Goal: Transaction & Acquisition: Purchase product/service

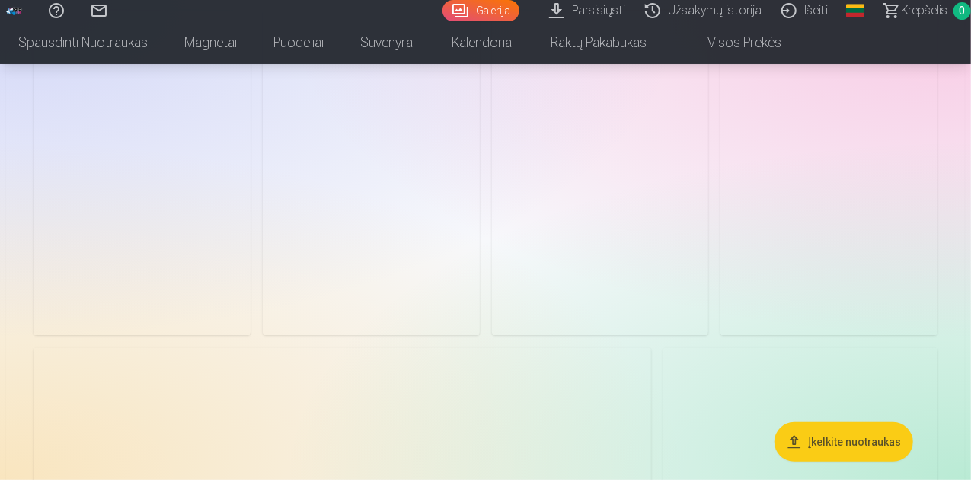
scroll to position [166, 0]
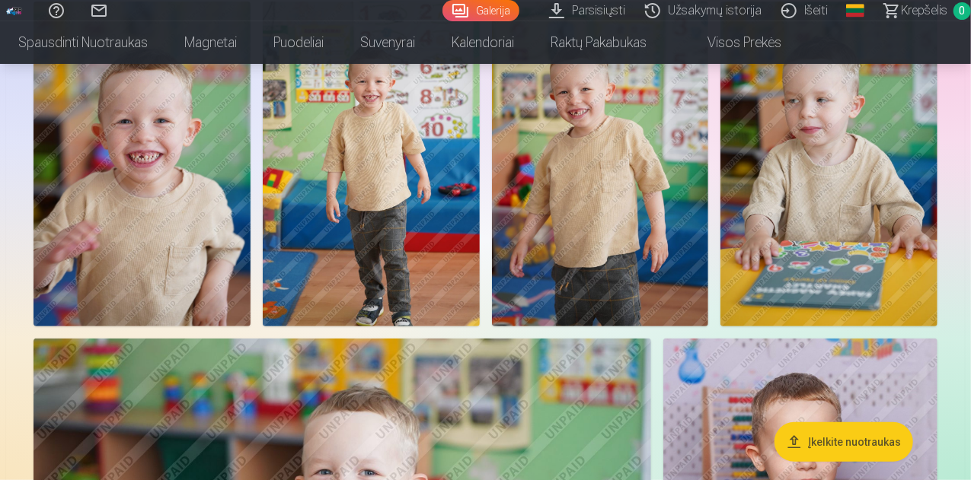
click at [709, 266] on img at bounding box center [600, 164] width 217 height 325
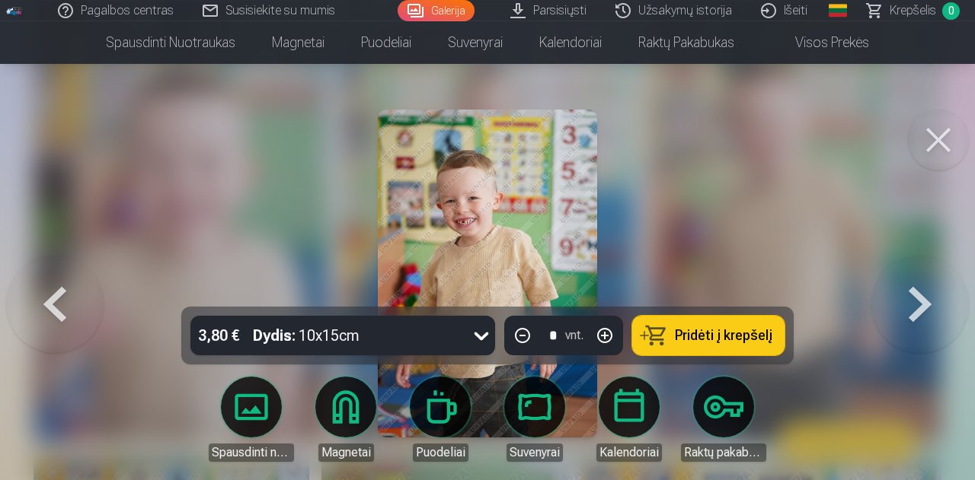
click at [928, 136] on button at bounding box center [938, 140] width 61 height 61
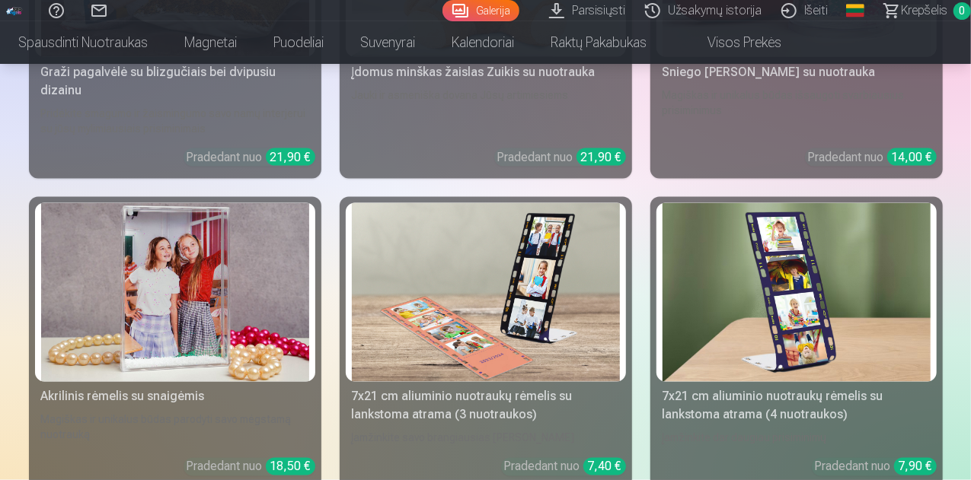
scroll to position [6915, 0]
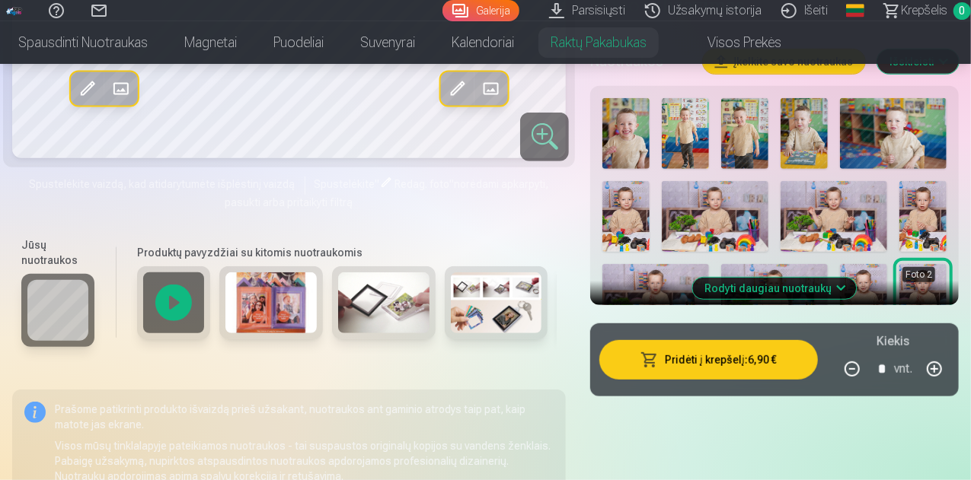
scroll to position [356, 0]
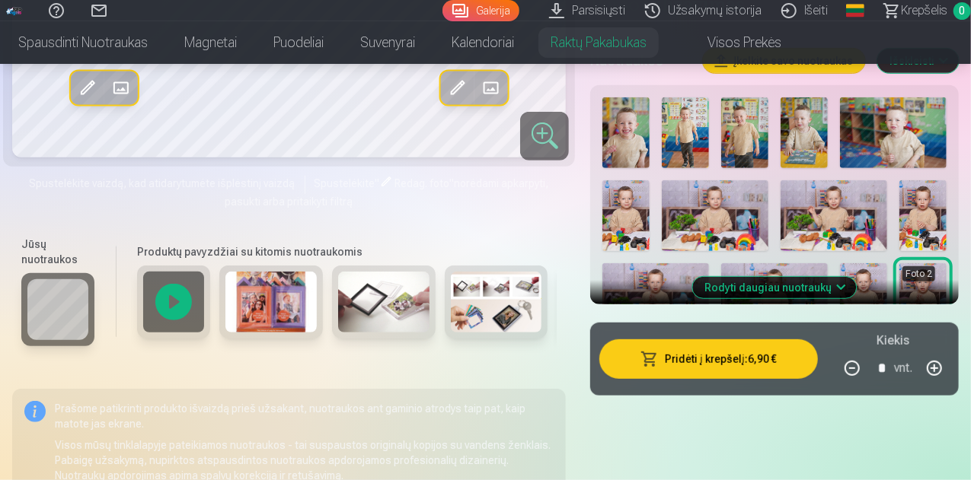
click at [365, 311] on img at bounding box center [383, 302] width 91 height 61
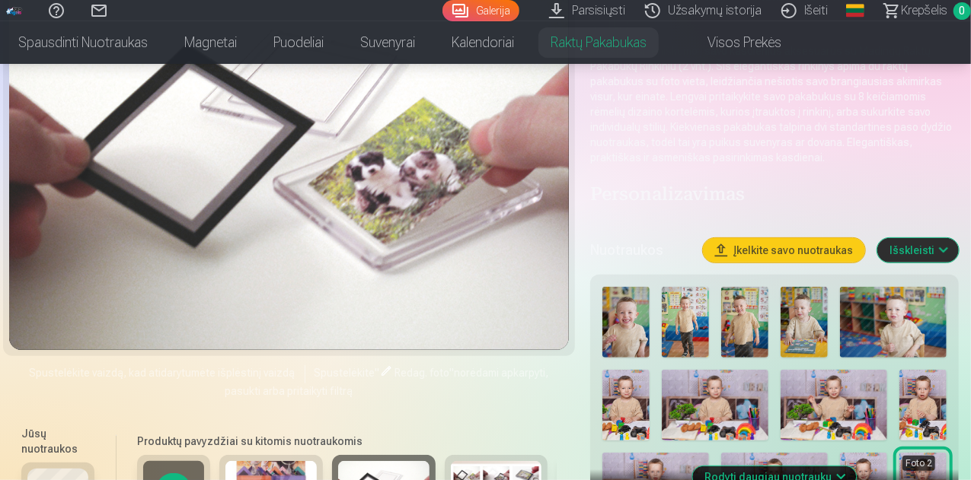
scroll to position [170, 0]
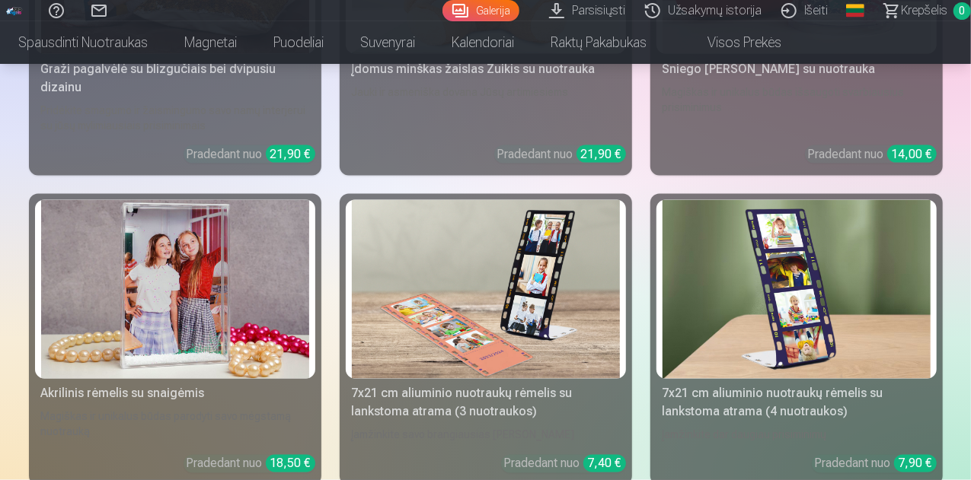
scroll to position [6919, 0]
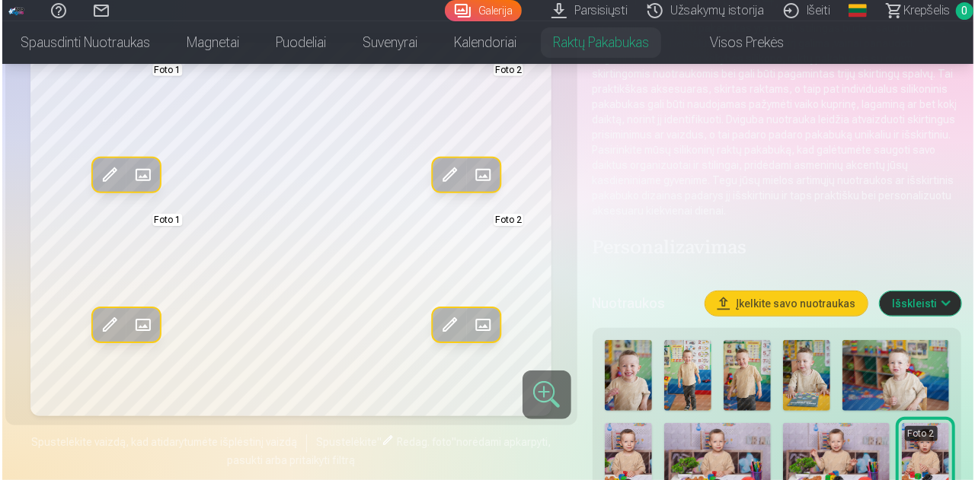
scroll to position [189, 0]
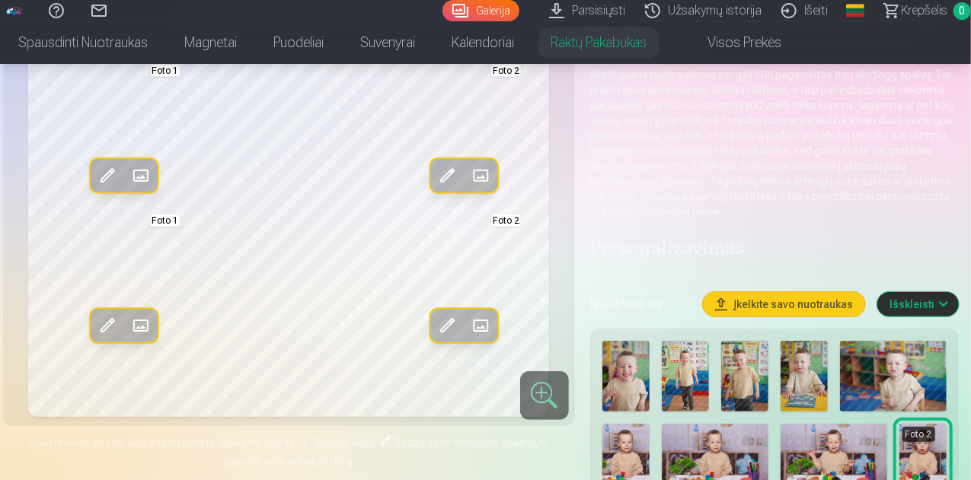
click at [469, 188] on span at bounding box center [481, 176] width 24 height 24
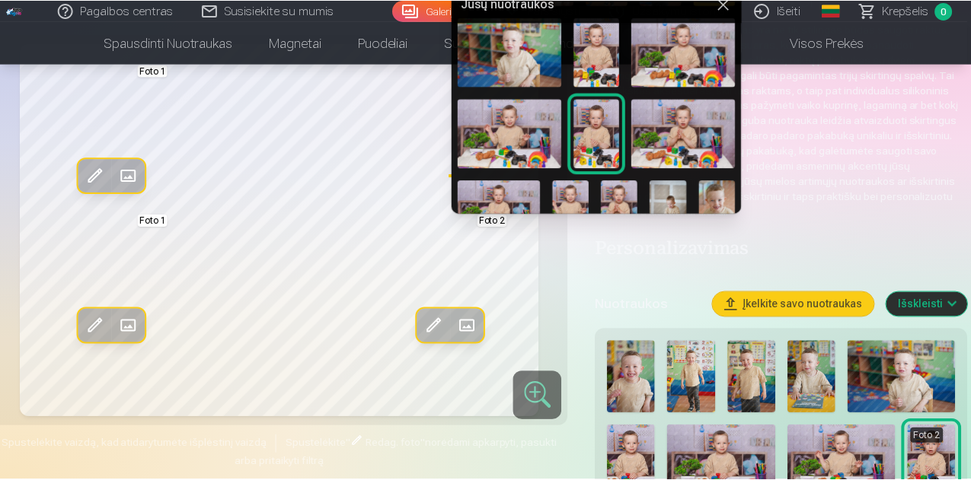
scroll to position [180, 0]
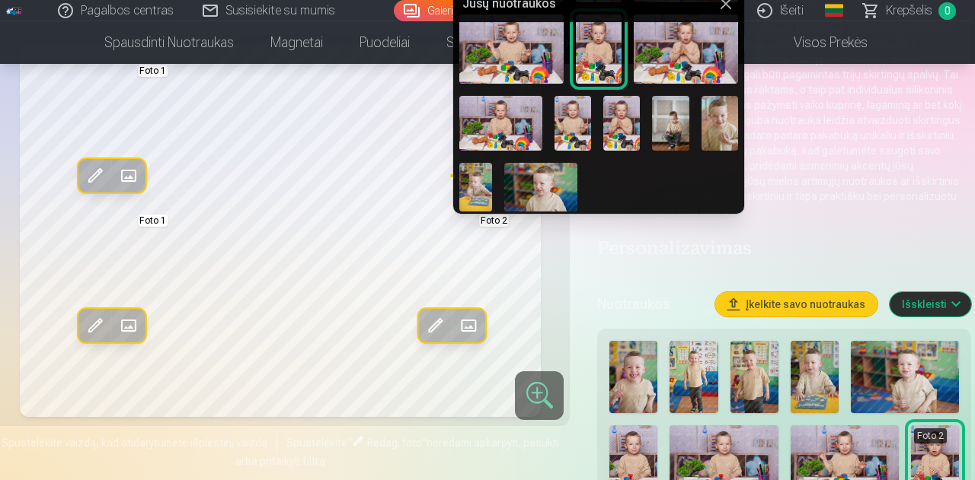
click at [719, 120] on img at bounding box center [719, 124] width 37 height 56
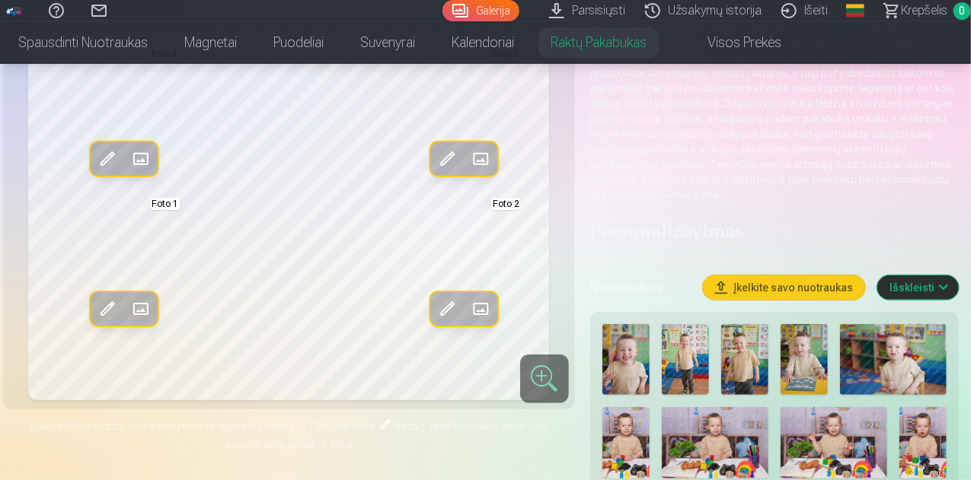
scroll to position [206, 0]
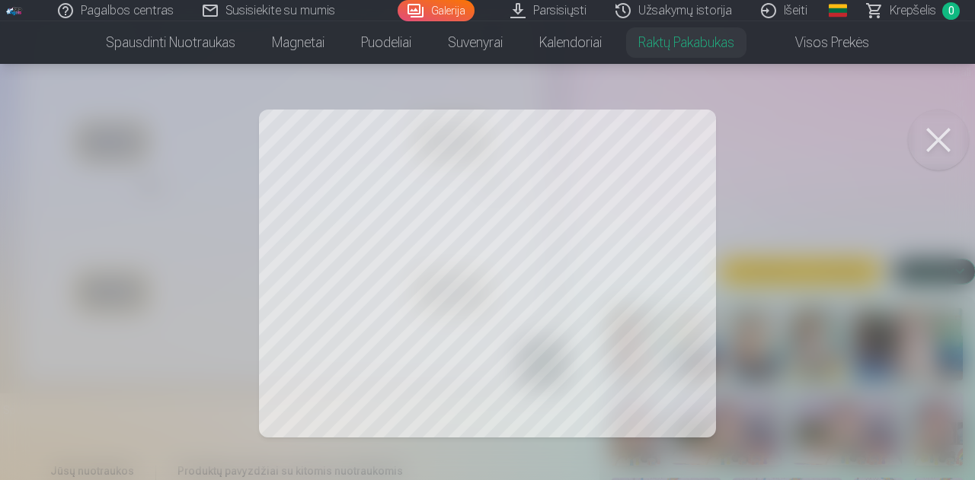
click at [661, 274] on div at bounding box center [487, 240] width 975 height 480
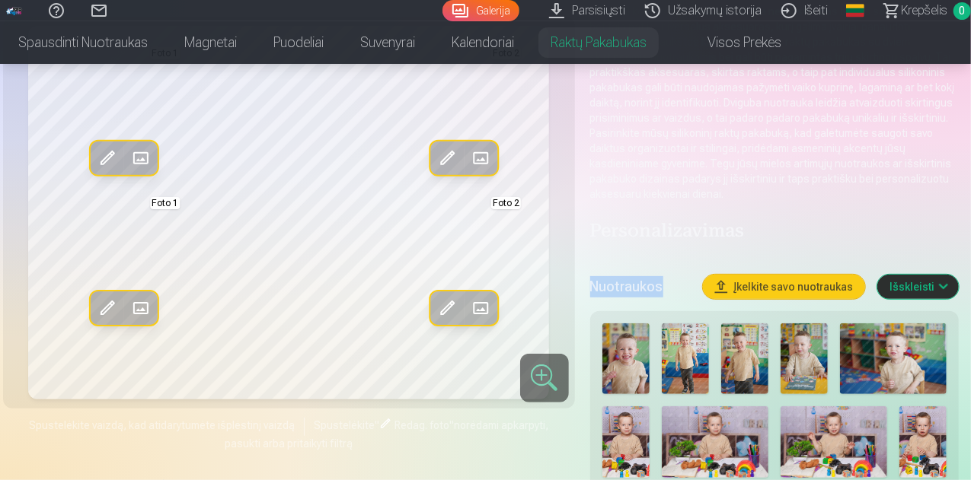
click at [661, 276] on h5 "Nuotraukos" at bounding box center [640, 286] width 101 height 21
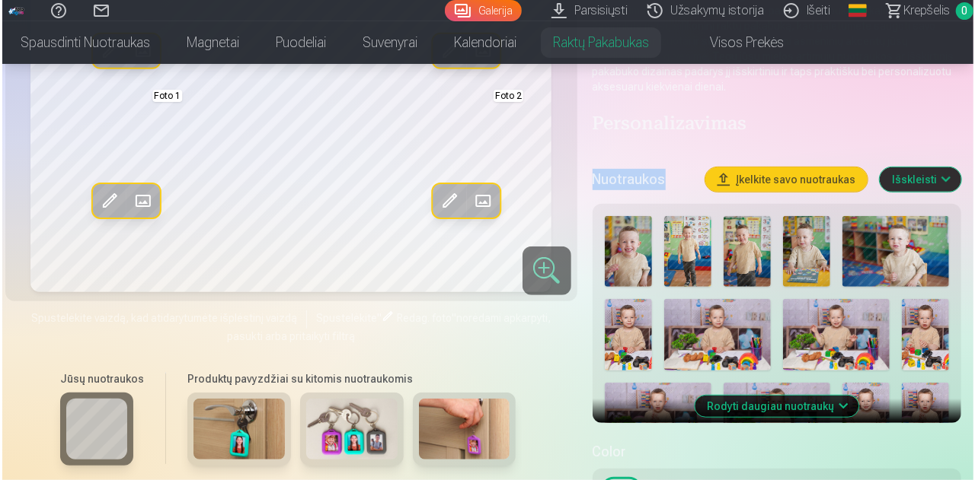
scroll to position [314, 0]
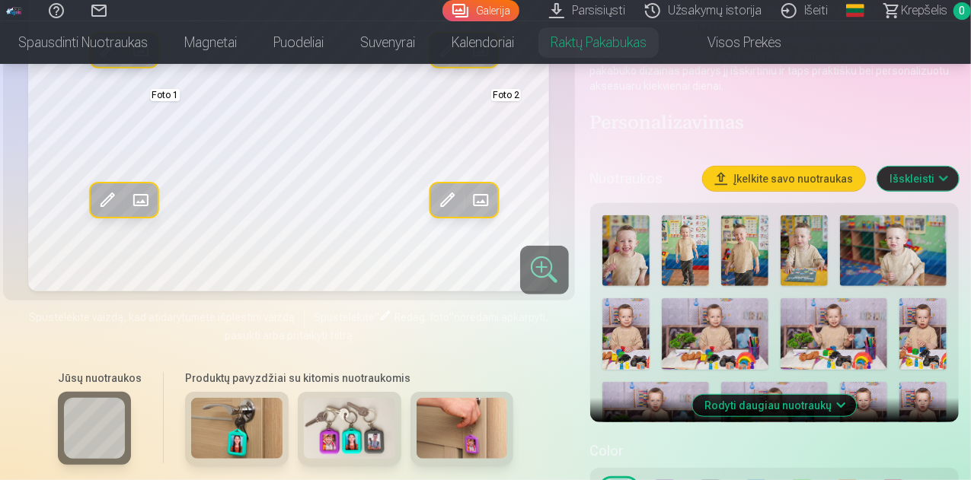
click at [531, 295] on div at bounding box center [544, 270] width 49 height 49
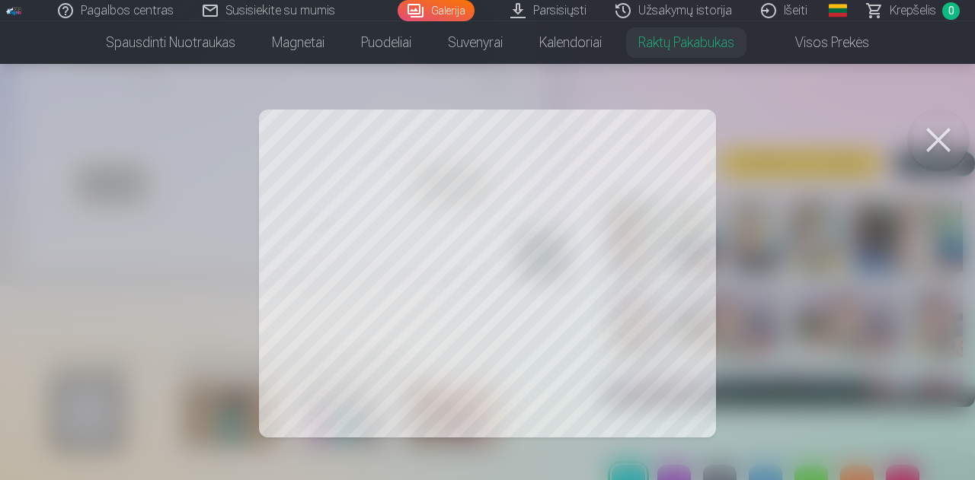
click at [953, 121] on button at bounding box center [938, 140] width 61 height 61
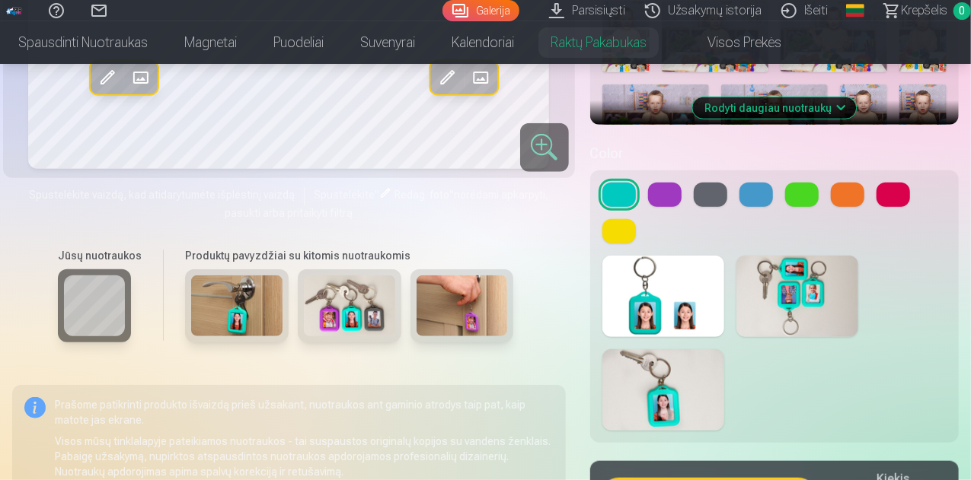
scroll to position [611, 0]
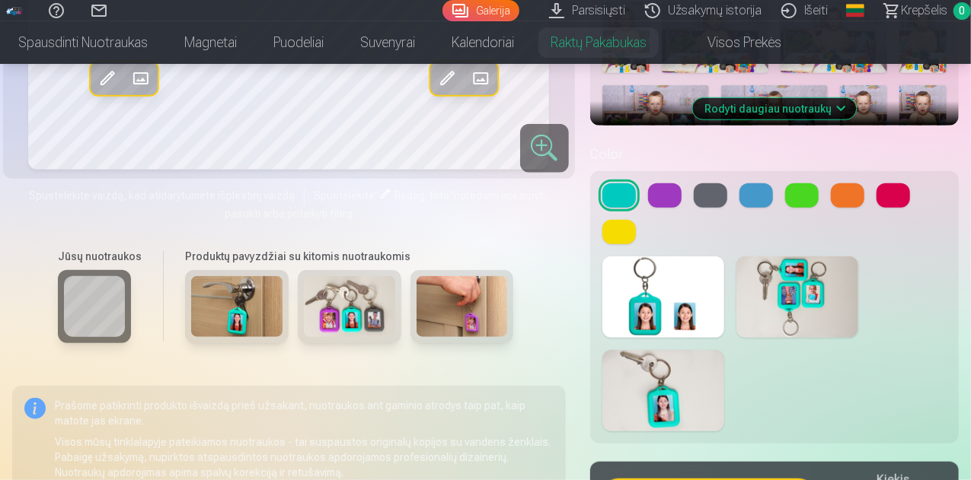
click at [764, 183] on button at bounding box center [756, 195] width 34 height 24
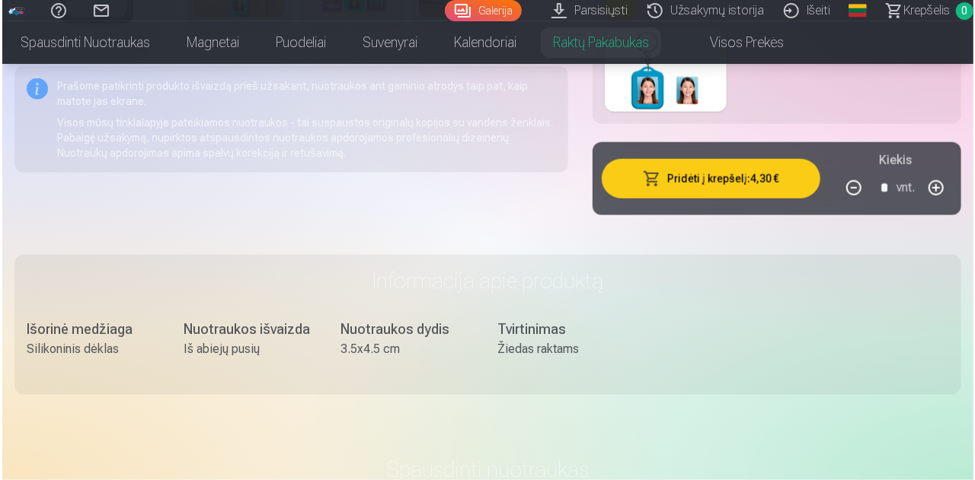
scroll to position [841, 0]
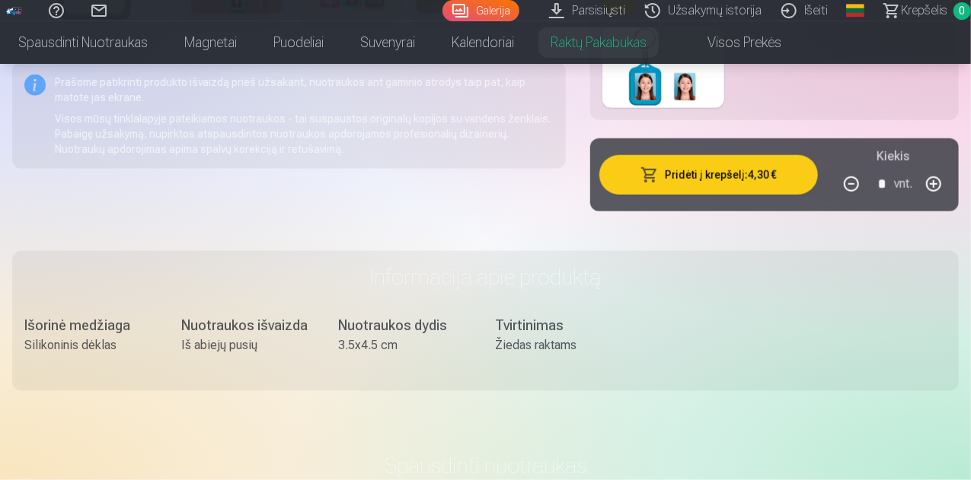
click at [751, 161] on button "Pridėti į krepšelį : 4,30 €" at bounding box center [708, 175] width 219 height 40
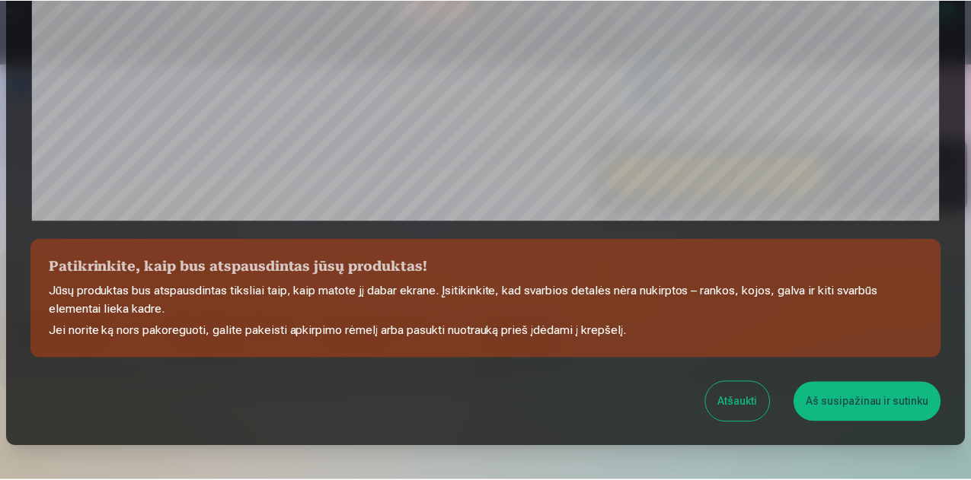
scroll to position [516, 0]
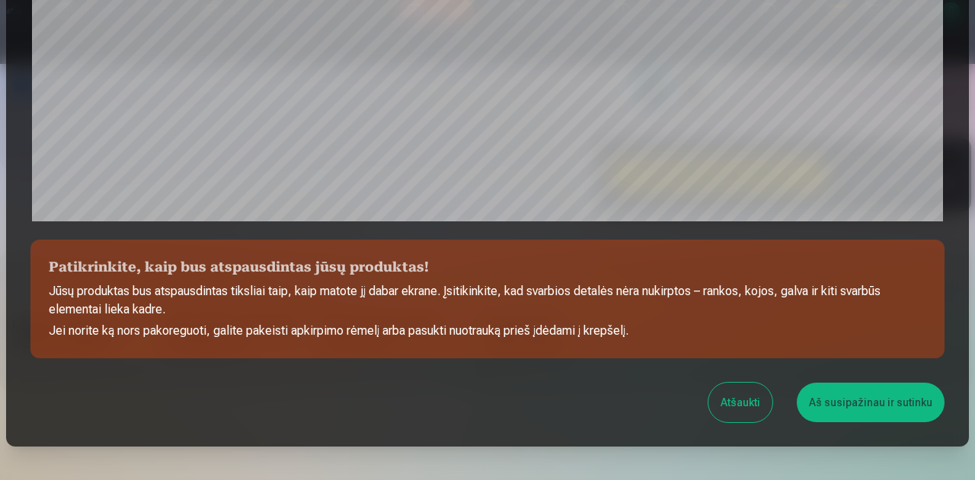
click at [846, 416] on button "Aš susipažinau ir sutinku" at bounding box center [870, 403] width 148 height 40
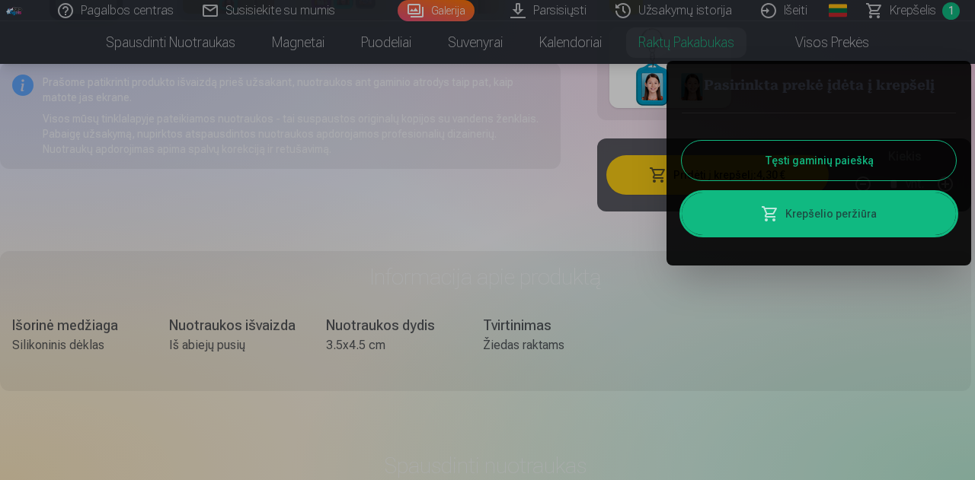
click at [801, 162] on button "Tęsti gaminių paiešką" at bounding box center [818, 161] width 274 height 40
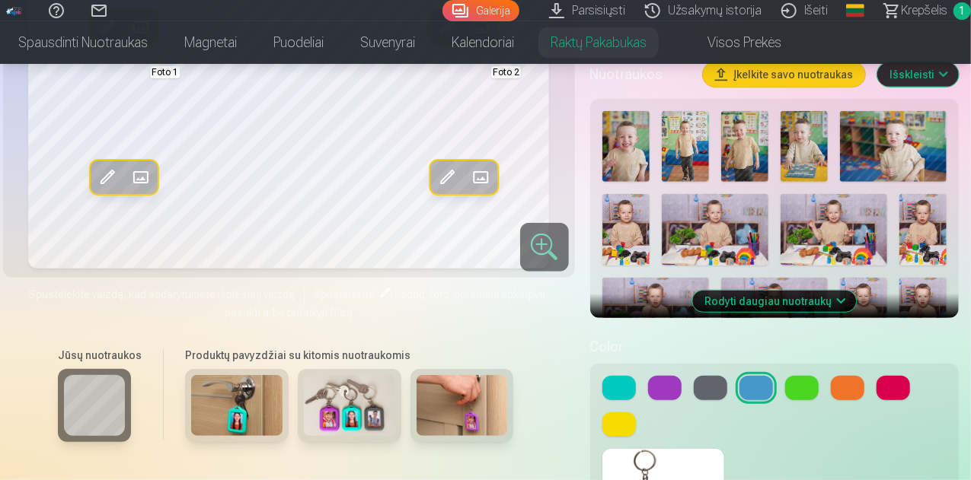
scroll to position [418, 0]
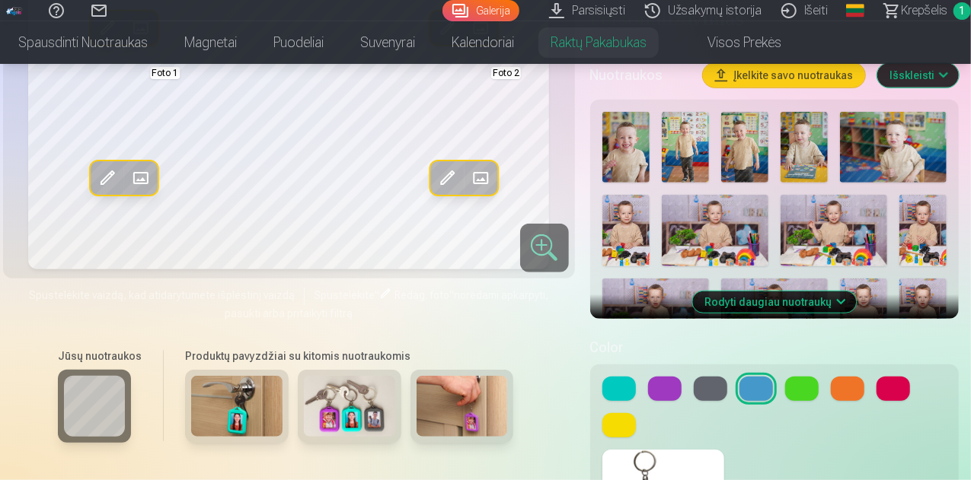
click at [643, 210] on img at bounding box center [625, 230] width 47 height 71
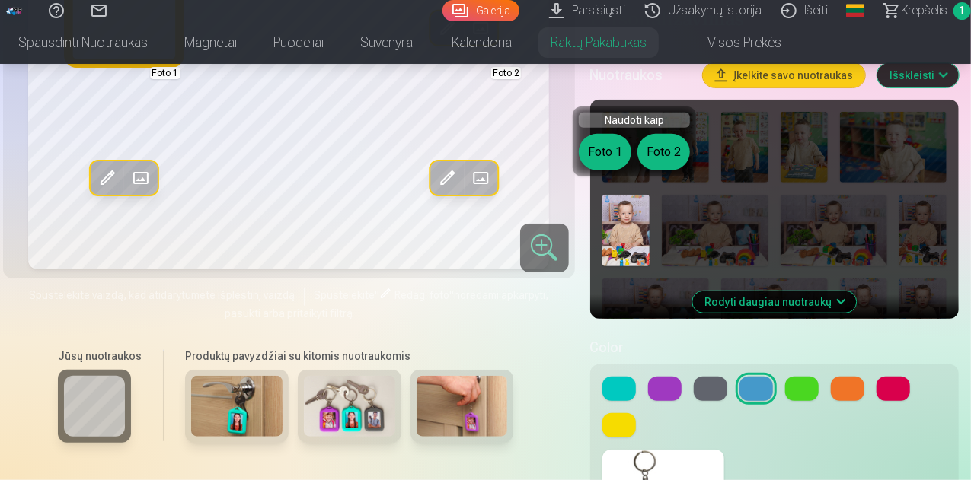
click at [601, 152] on button "Foto 1" at bounding box center [605, 152] width 53 height 37
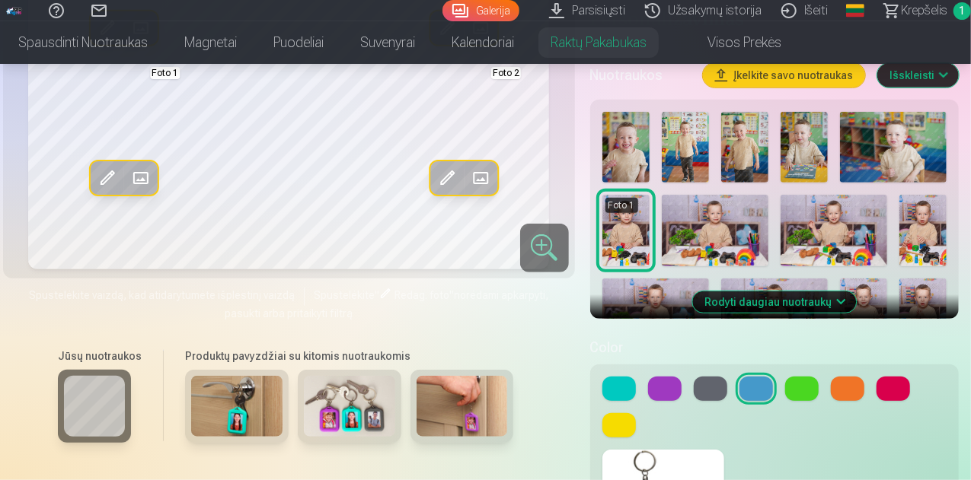
click at [744, 129] on img at bounding box center [744, 147] width 47 height 71
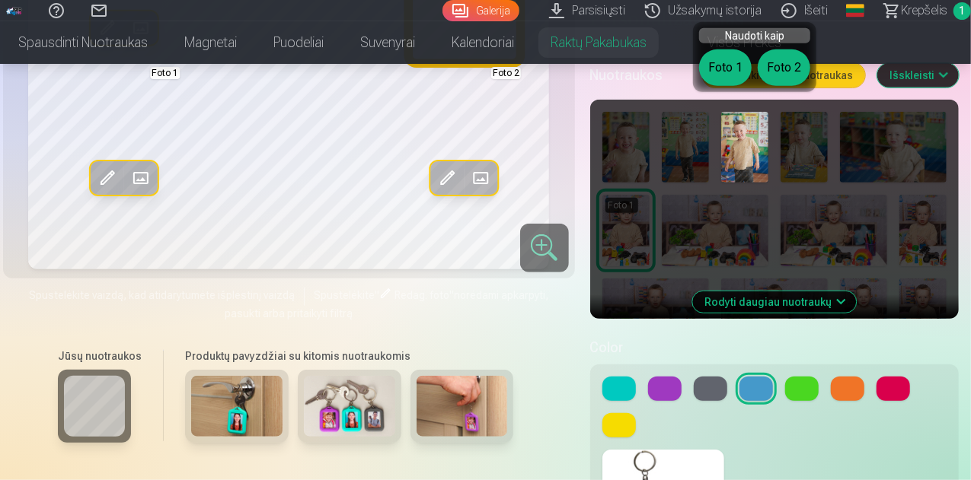
click at [790, 71] on button "Foto 2" at bounding box center [784, 67] width 53 height 37
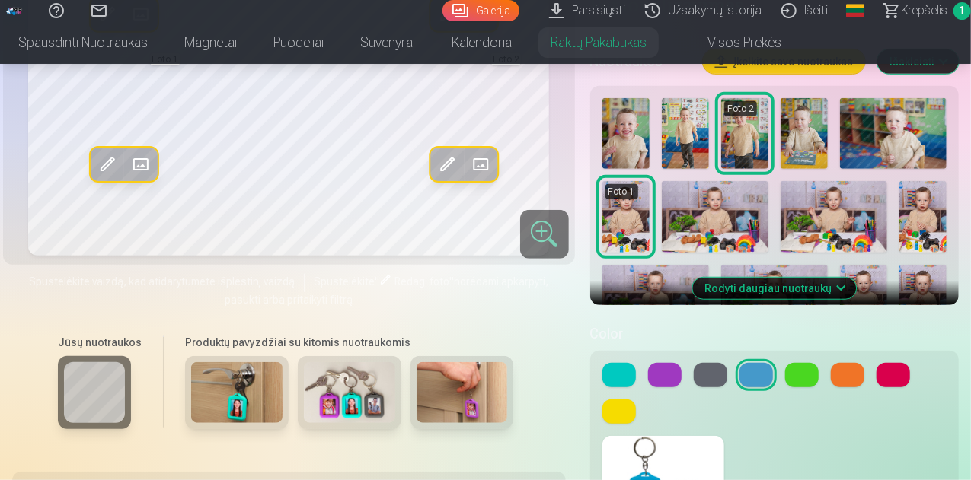
scroll to position [436, 0]
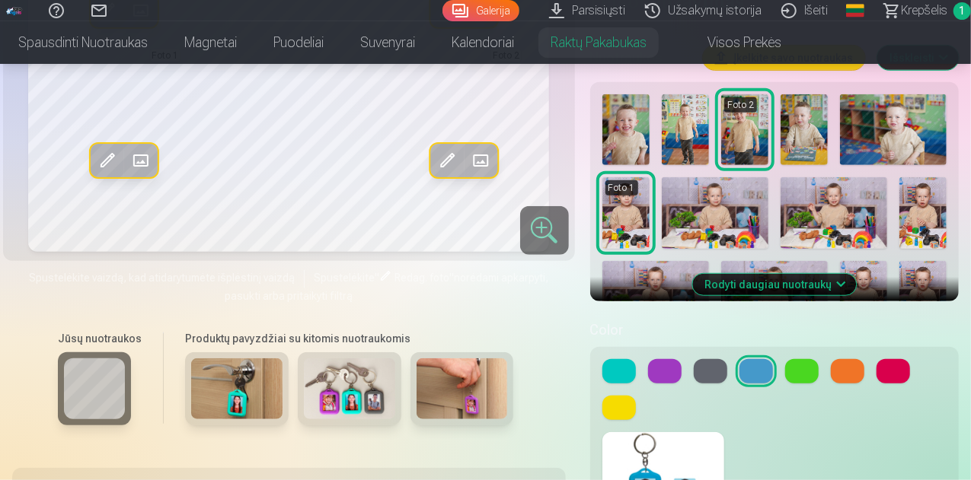
click at [807, 274] on button "Rodyti daugiau nuotraukų" at bounding box center [774, 284] width 164 height 21
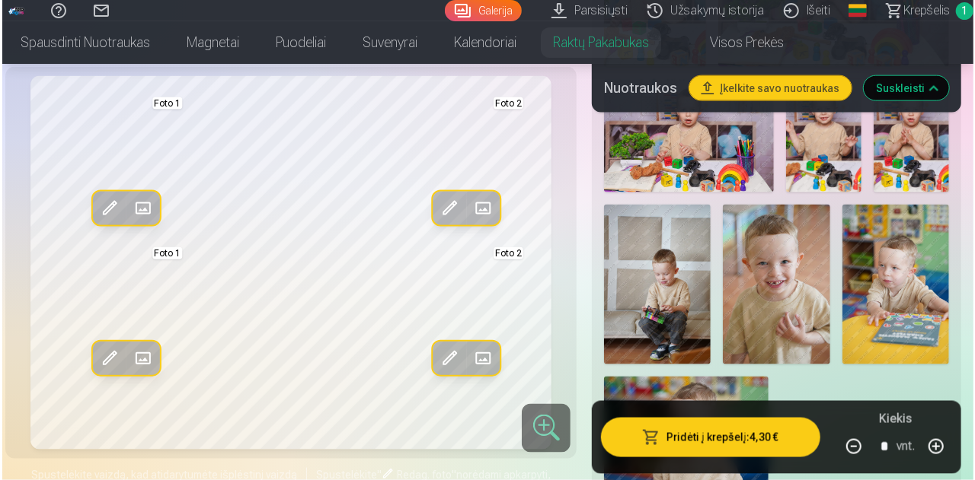
scroll to position [1032, 0]
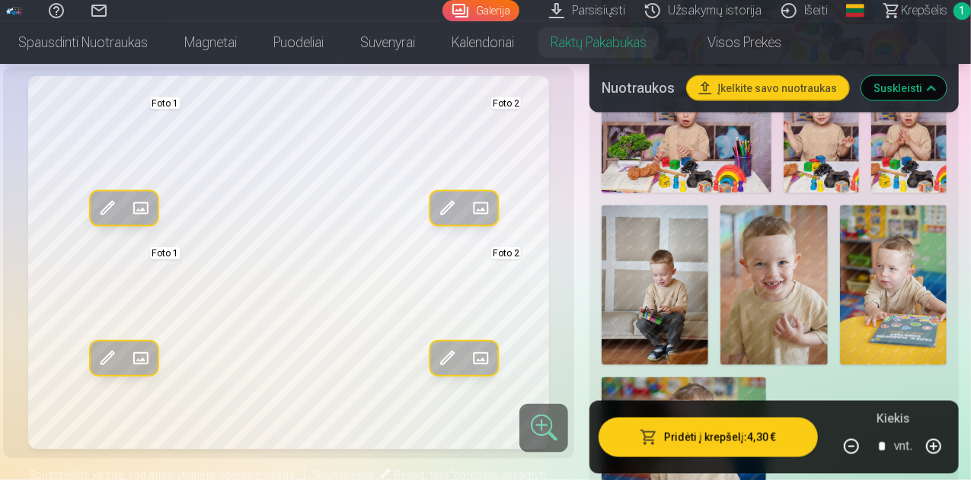
click at [807, 265] on img at bounding box center [773, 286] width 107 height 161
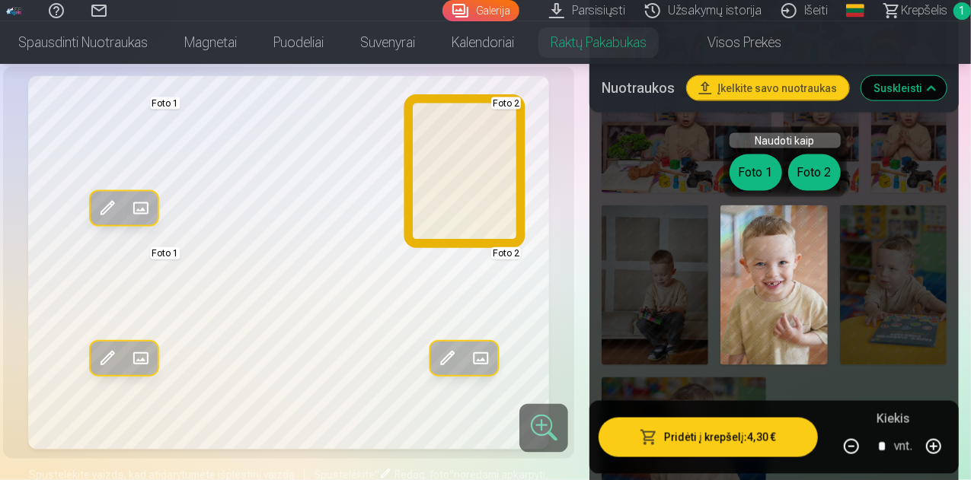
click at [825, 169] on button "Foto 2" at bounding box center [814, 173] width 53 height 37
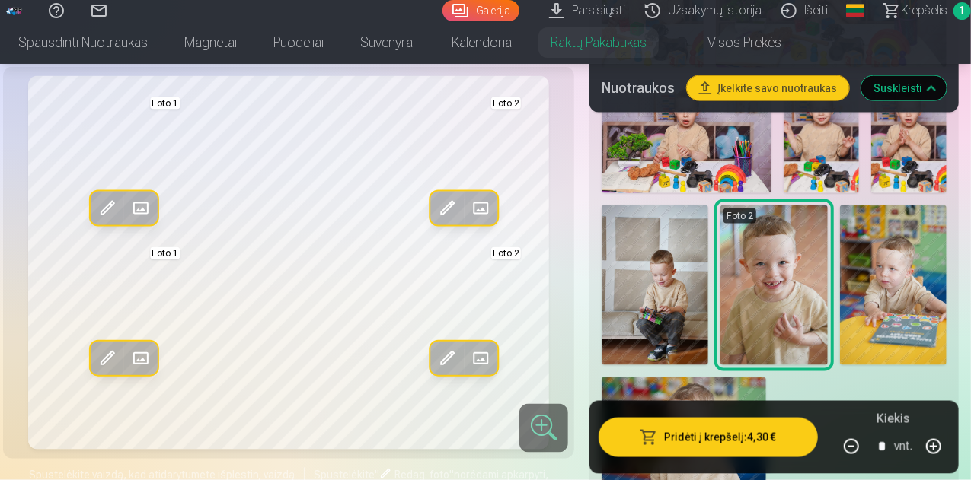
click at [737, 438] on button "Pridėti į krepšelį : 4,30 €" at bounding box center [707, 438] width 219 height 40
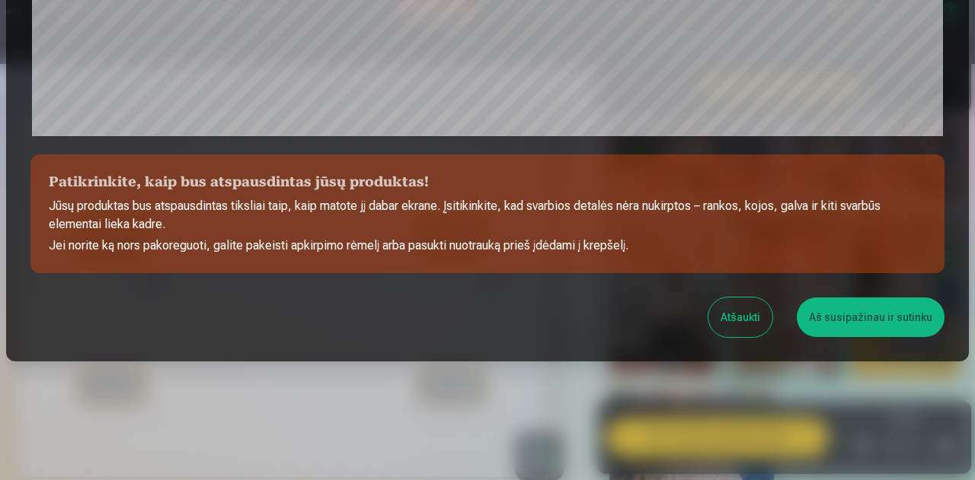
scroll to position [604, 0]
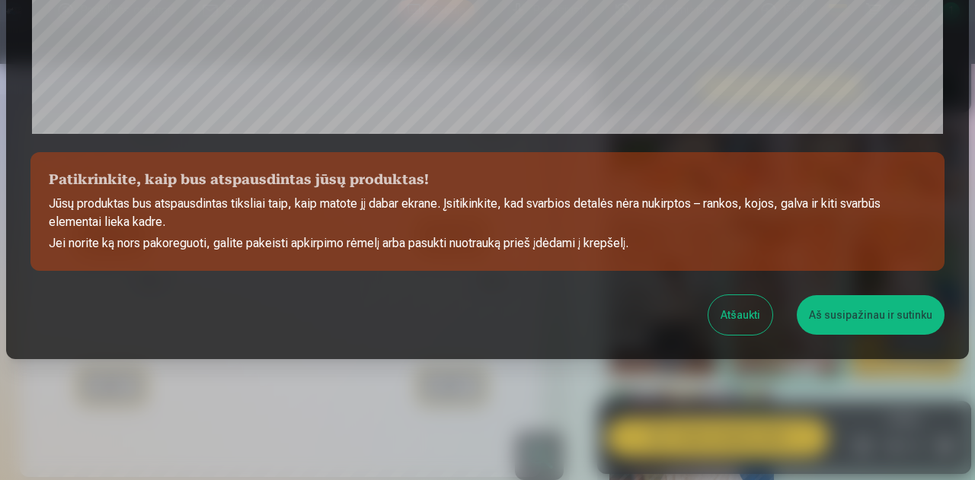
click at [873, 317] on button "Aš susipažinau ir sutinku" at bounding box center [870, 315] width 148 height 40
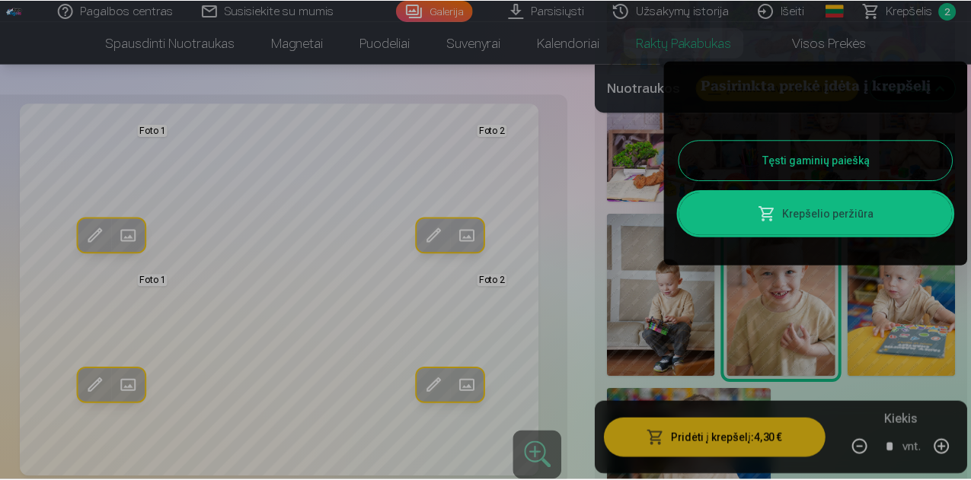
scroll to position [601, 0]
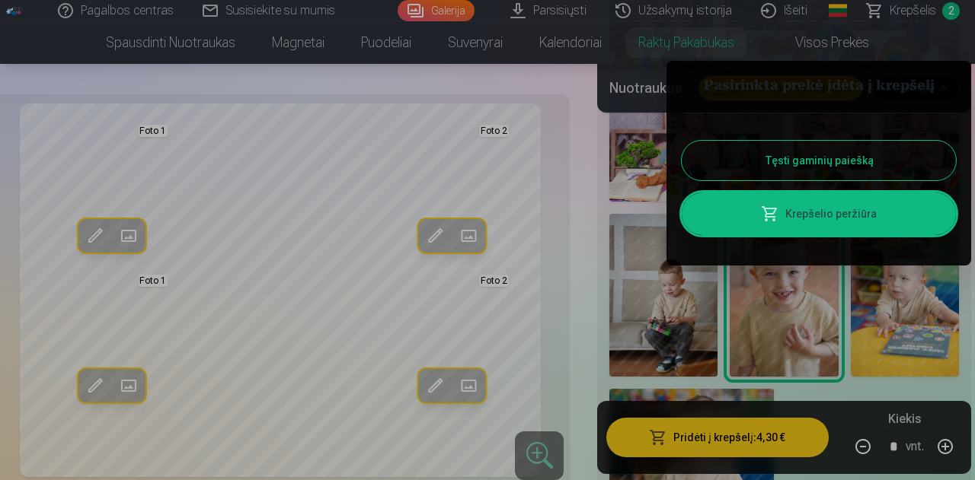
click at [915, 176] on button "Tęsti gaminių paiešką" at bounding box center [818, 161] width 274 height 40
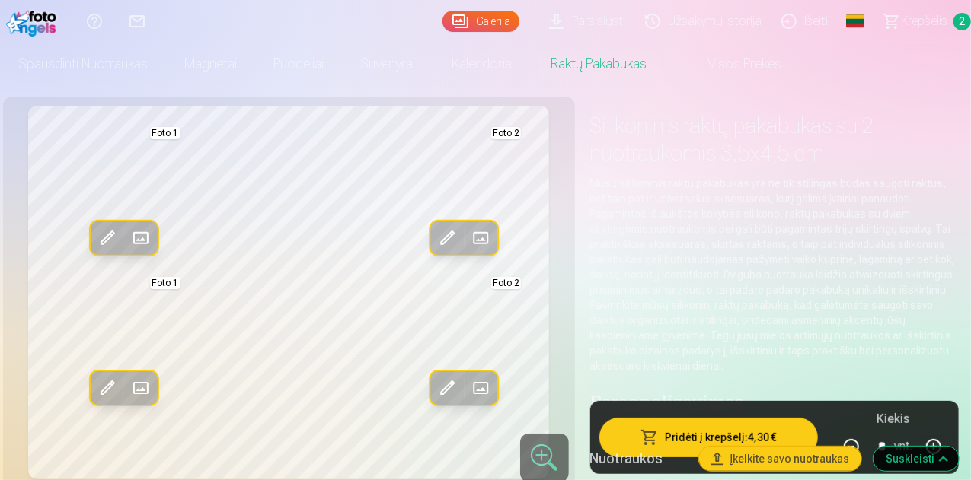
scroll to position [0, 0]
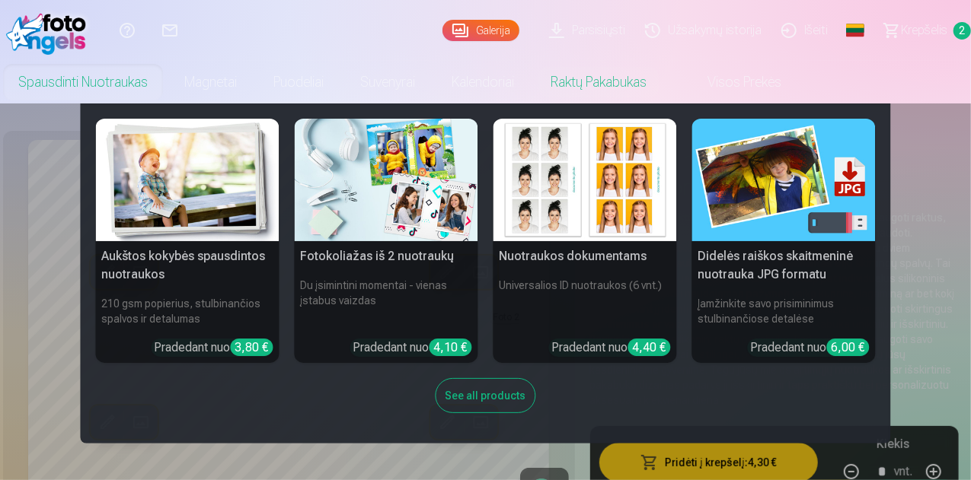
click at [166, 81] on link "Spausdinti nuotraukas" at bounding box center [83, 82] width 166 height 43
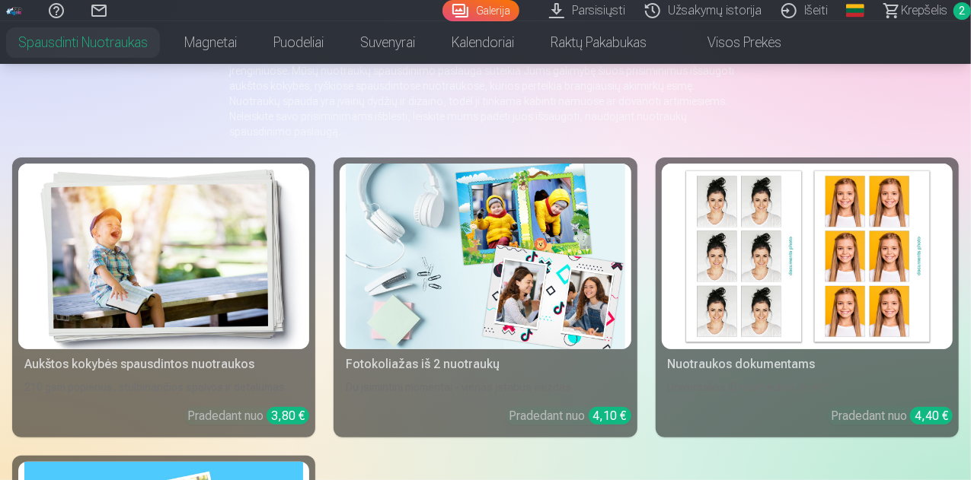
scroll to position [145, 0]
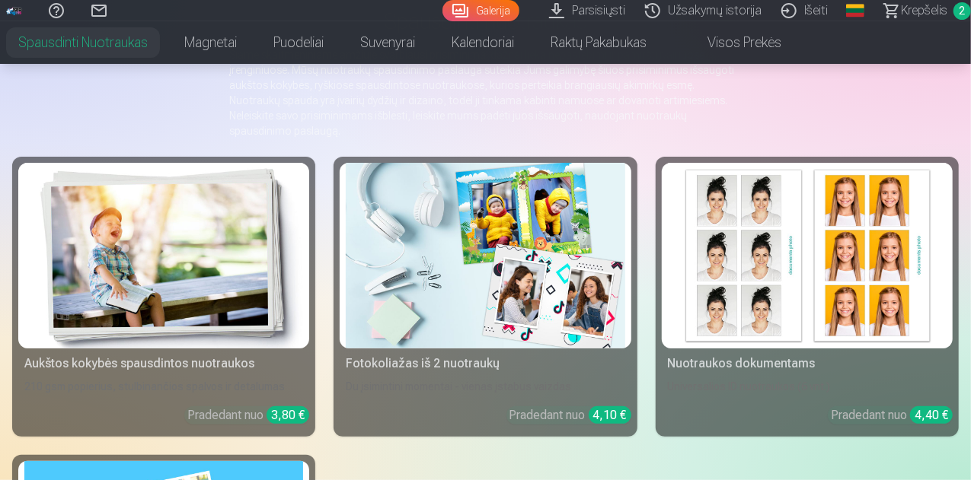
click at [346, 228] on img at bounding box center [485, 256] width 279 height 186
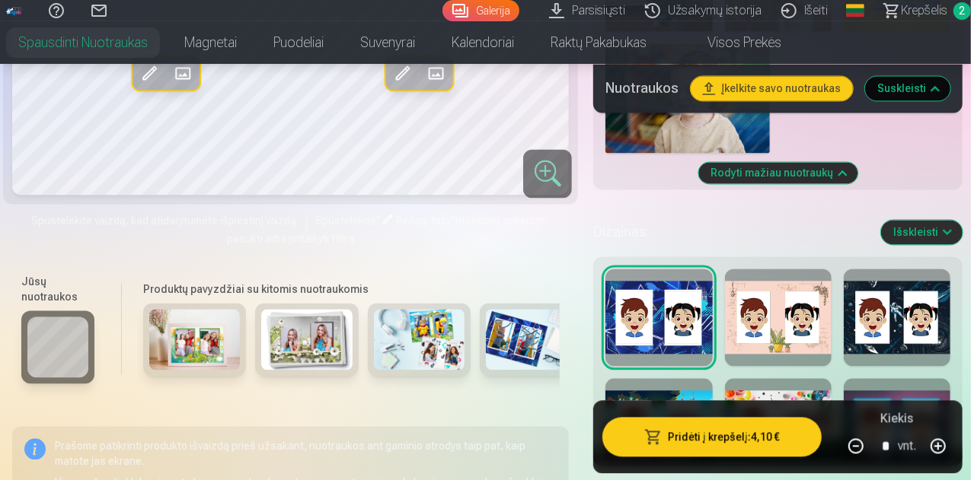
scroll to position [1477, 0]
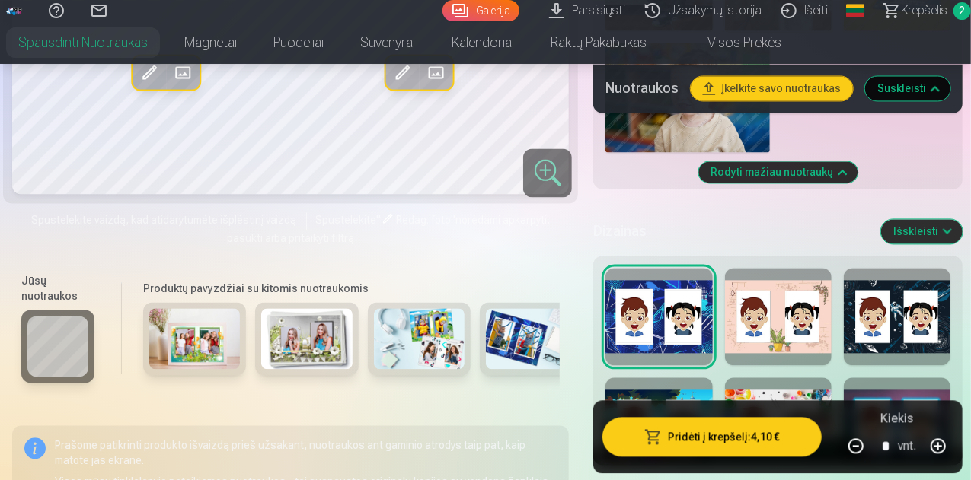
click at [905, 333] on div at bounding box center [897, 316] width 107 height 97
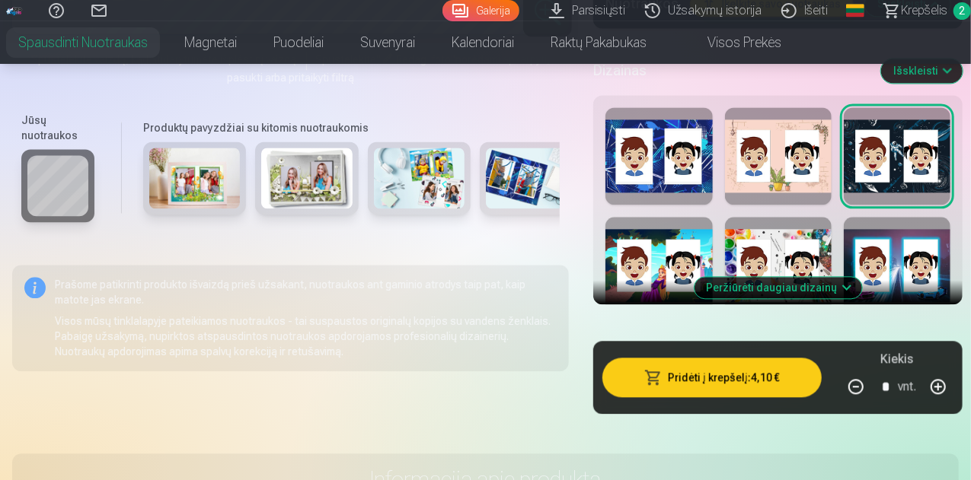
scroll to position [1638, 0]
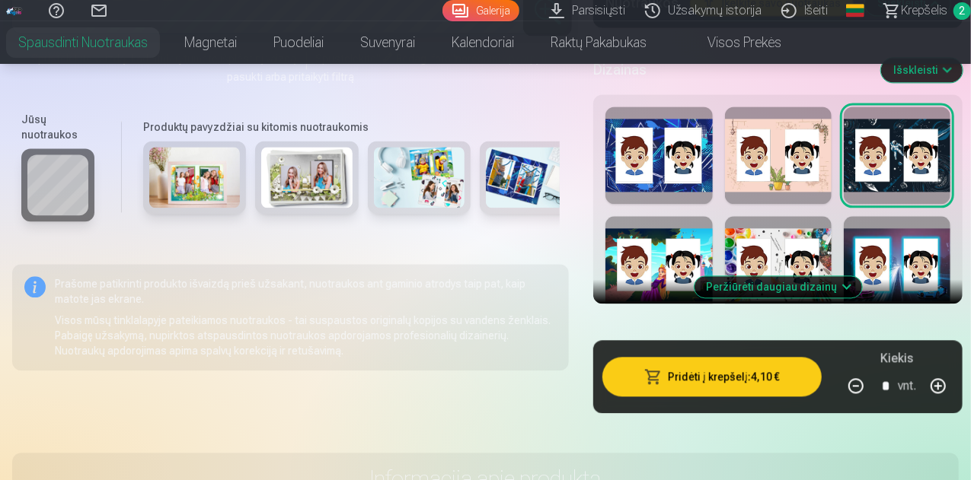
click at [761, 298] on button "Peržiūrėti daugiau dizainų" at bounding box center [778, 286] width 168 height 21
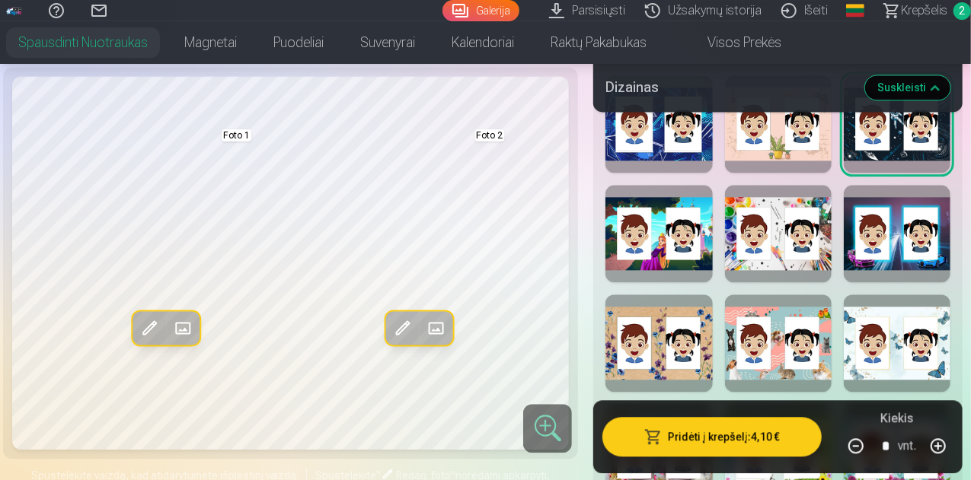
scroll to position [1661, 0]
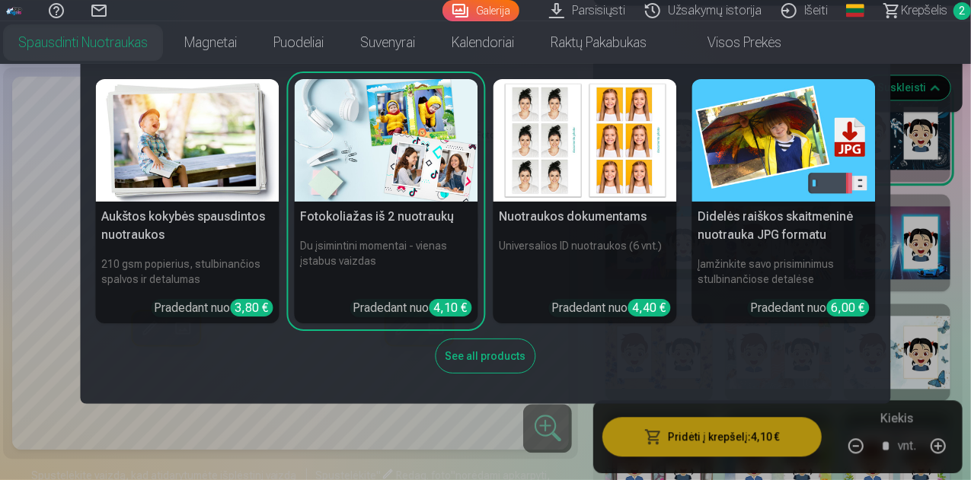
click at [166, 49] on link "Spausdinti nuotraukas" at bounding box center [83, 42] width 166 height 43
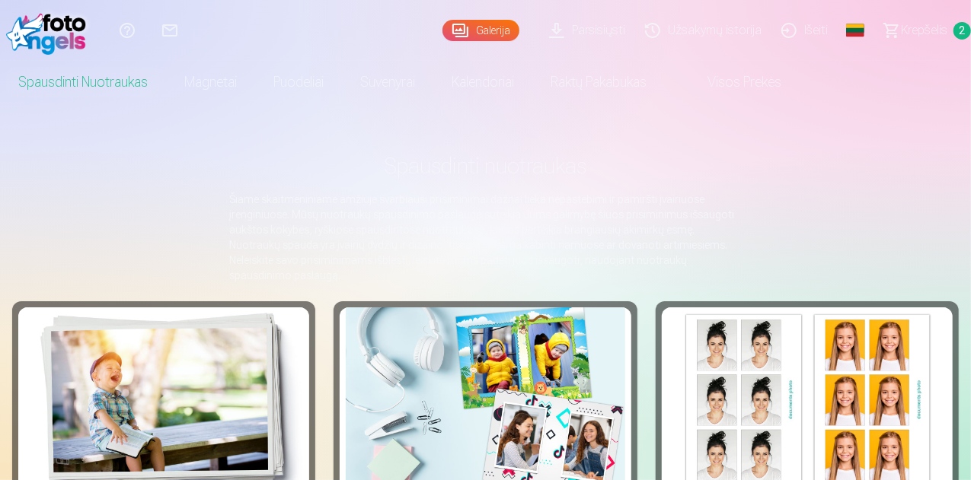
click at [102, 346] on img at bounding box center [163, 401] width 279 height 186
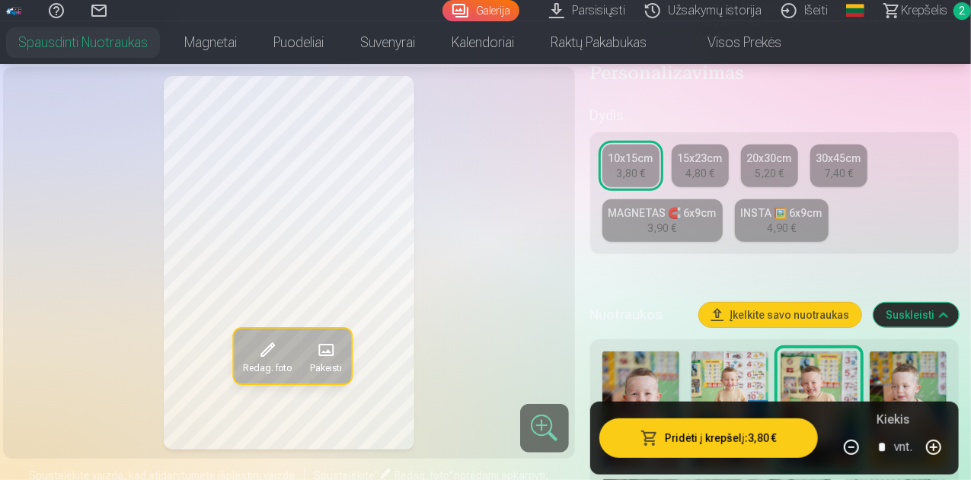
scroll to position [301, 0]
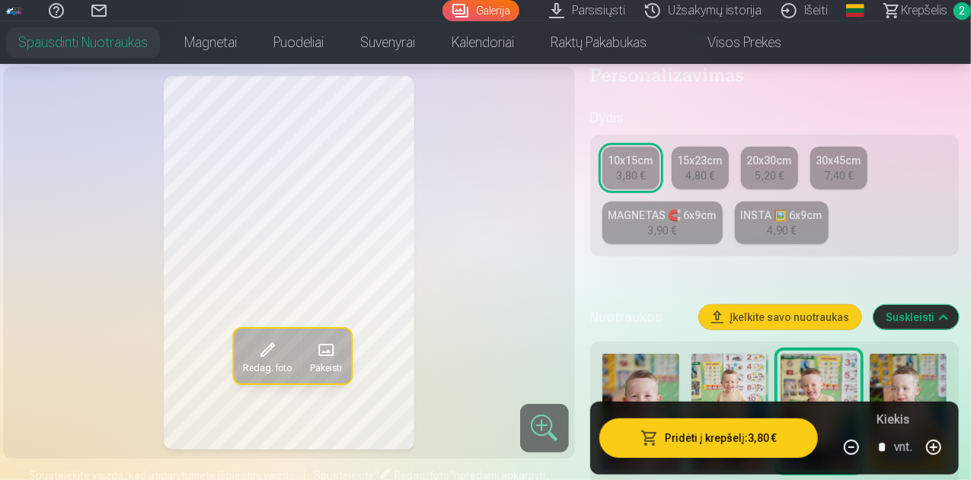
click at [812, 220] on div "INSTA 🖼️ 6x9cm" at bounding box center [781, 215] width 81 height 15
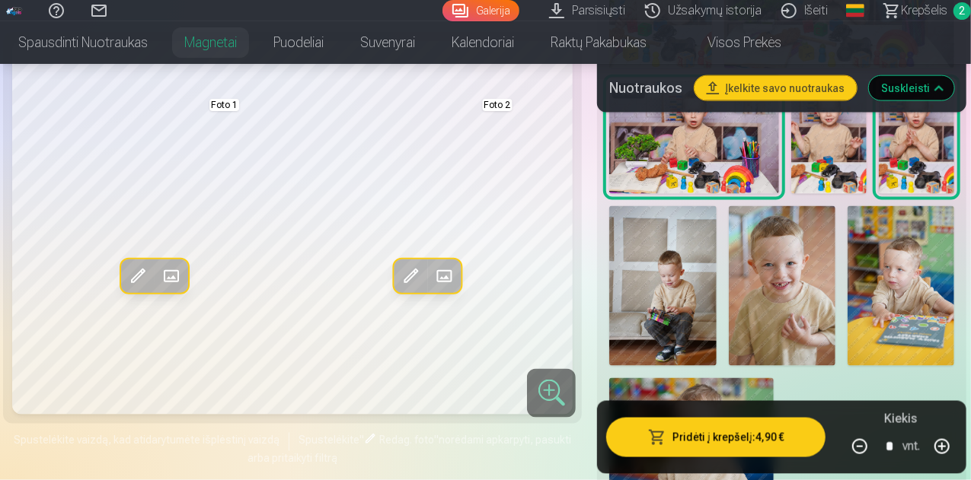
scroll to position [1021, 0]
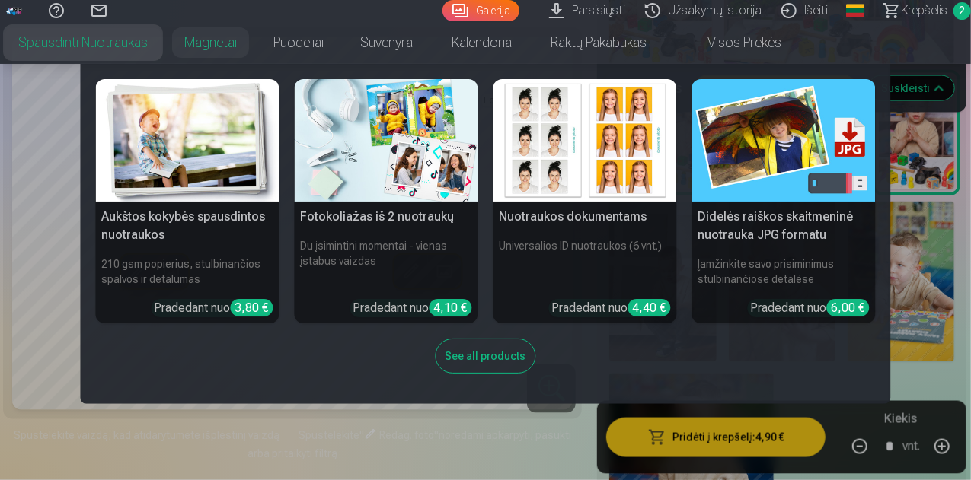
click at [166, 46] on link "Spausdinti nuotraukas" at bounding box center [83, 42] width 166 height 43
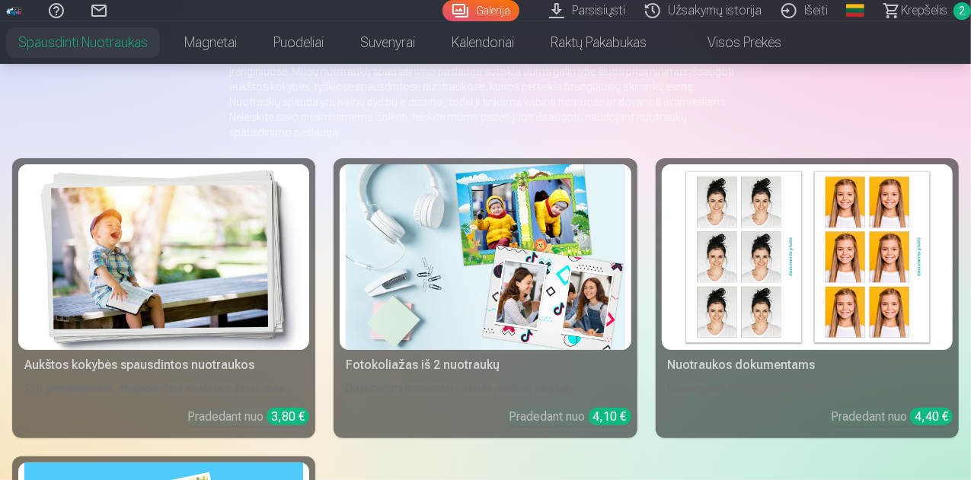
scroll to position [167, 0]
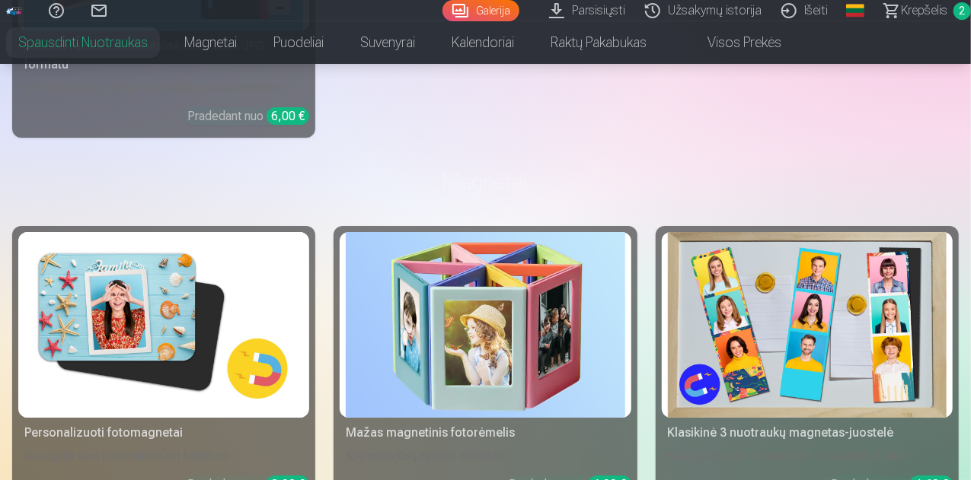
scroll to position [2726, 0]
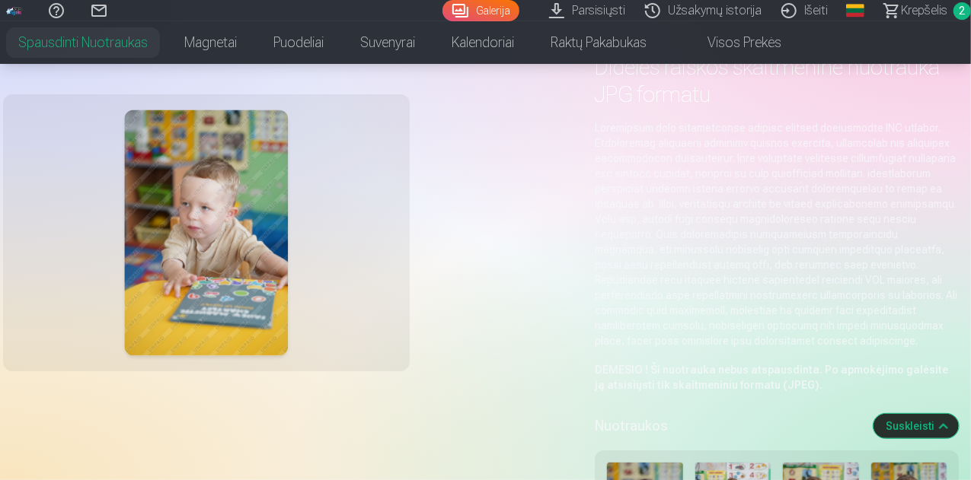
scroll to position [94, 0]
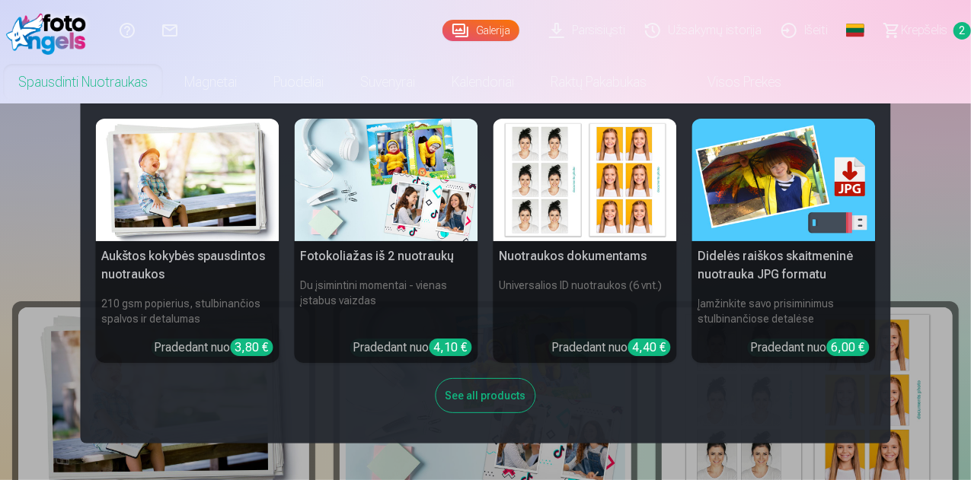
click at [166, 86] on link "Spausdinti nuotraukas" at bounding box center [83, 82] width 166 height 43
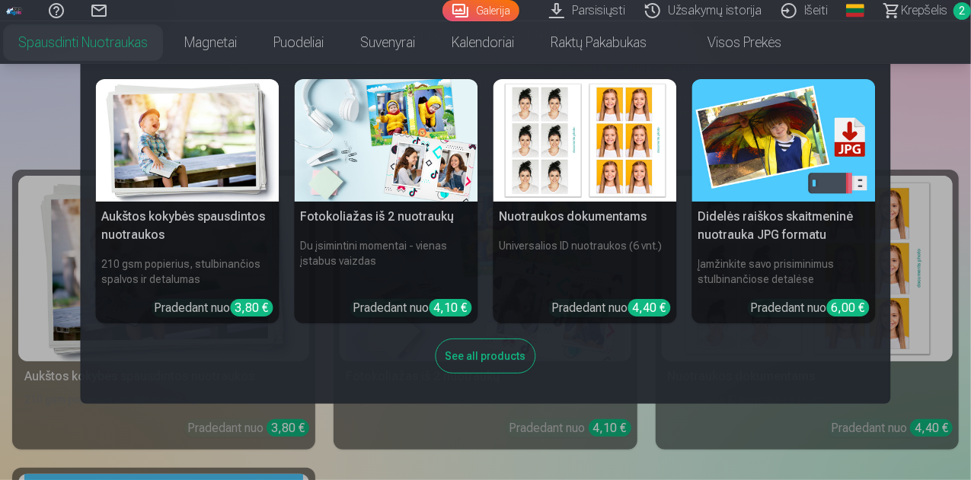
scroll to position [143, 0]
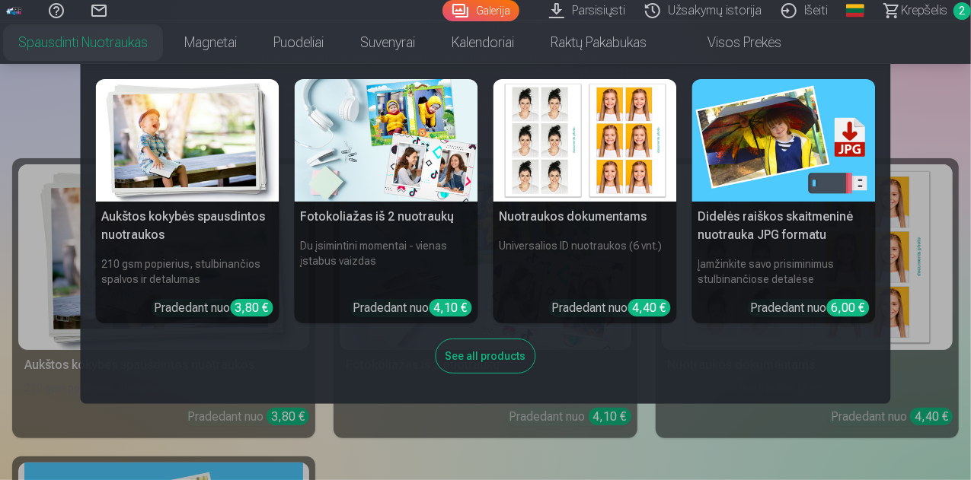
click at [36, 100] on nav "Aukštos kokybės spausdintos nuotraukos 210 gsm popierius, stulbinančios spalvos…" at bounding box center [485, 234] width 971 height 340
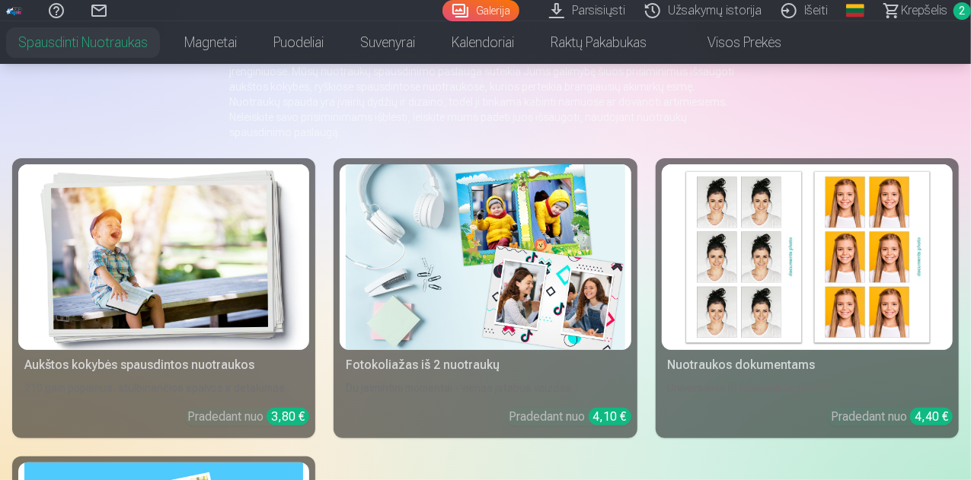
click at [184, 381] on div "210 gsm popierius, stulbinančios spalvos ir detalumas" at bounding box center [163, 388] width 291 height 15
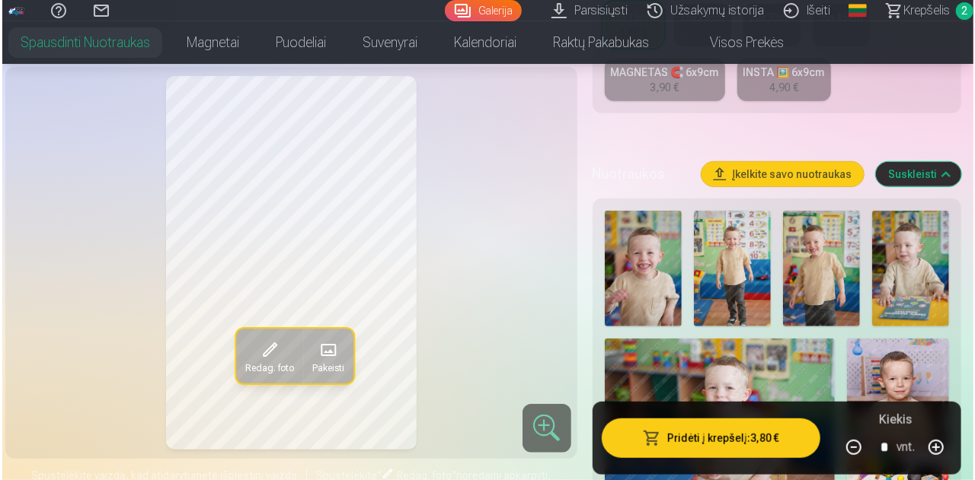
scroll to position [445, 0]
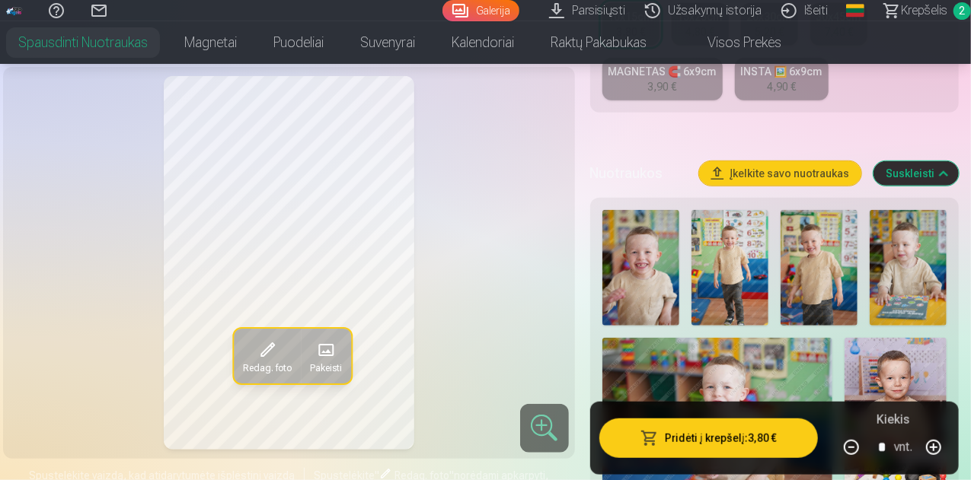
click at [636, 240] on img at bounding box center [640, 268] width 77 height 116
click at [846, 259] on img at bounding box center [818, 268] width 77 height 116
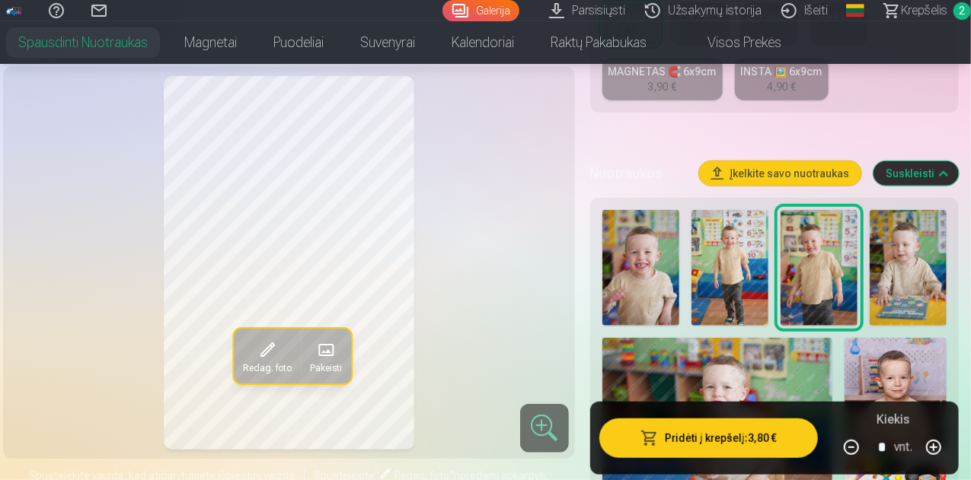
click at [238, 375] on button "Redag. foto" at bounding box center [267, 356] width 67 height 55
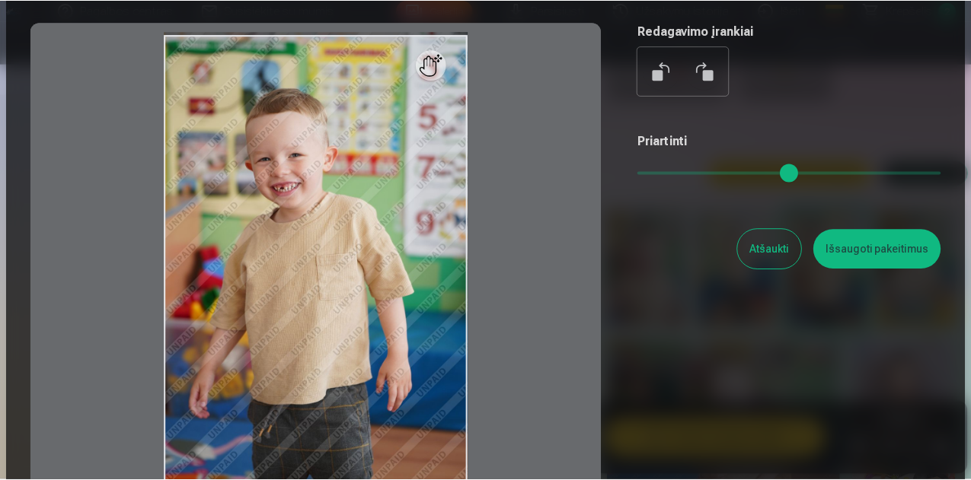
scroll to position [122, 0]
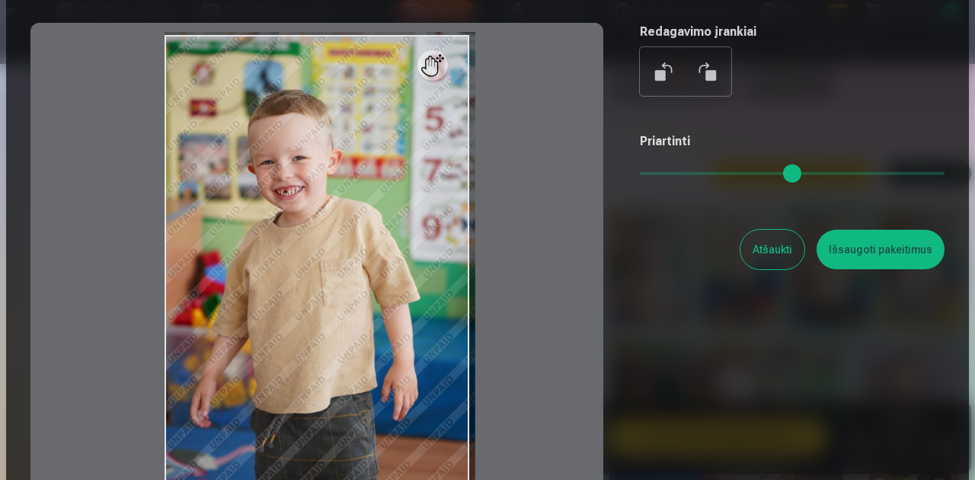
click at [646, 175] on input "range" at bounding box center [792, 173] width 305 height 3
type input "****"
click at [877, 252] on button "Išsaugoti pakeitimus" at bounding box center [880, 250] width 128 height 40
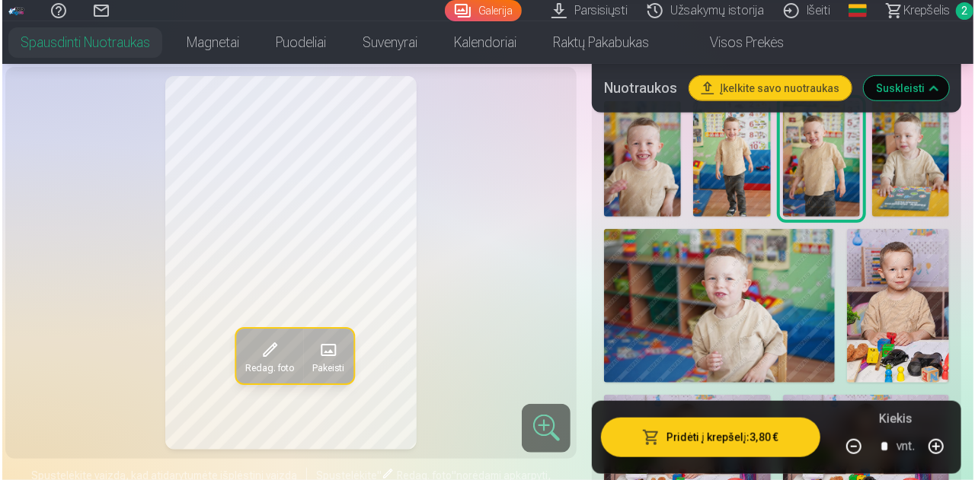
scroll to position [554, 0]
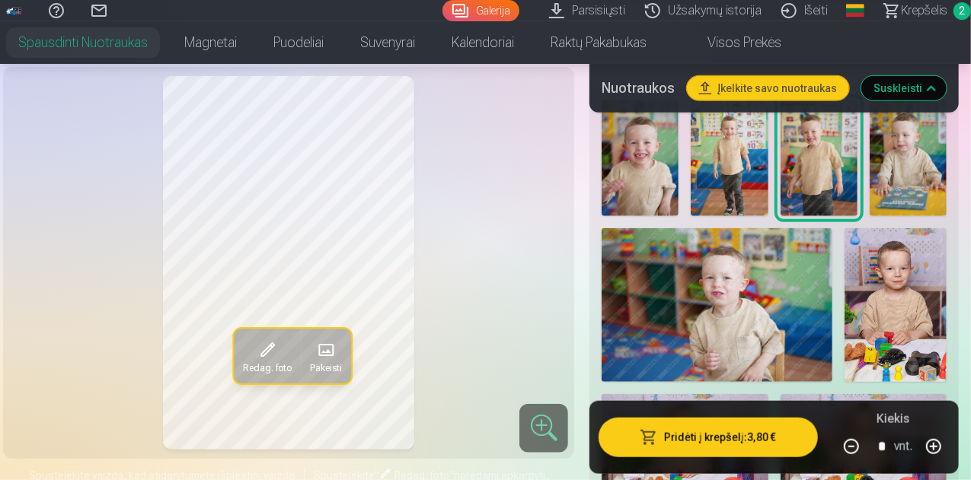
click at [670, 445] on button "Pridėti į krepšelį : 3,80 €" at bounding box center [707, 438] width 219 height 40
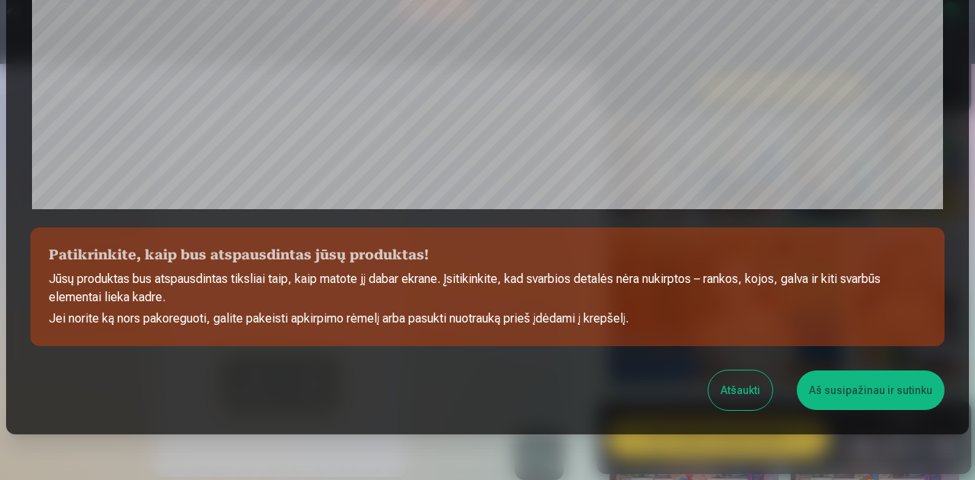
scroll to position [604, 0]
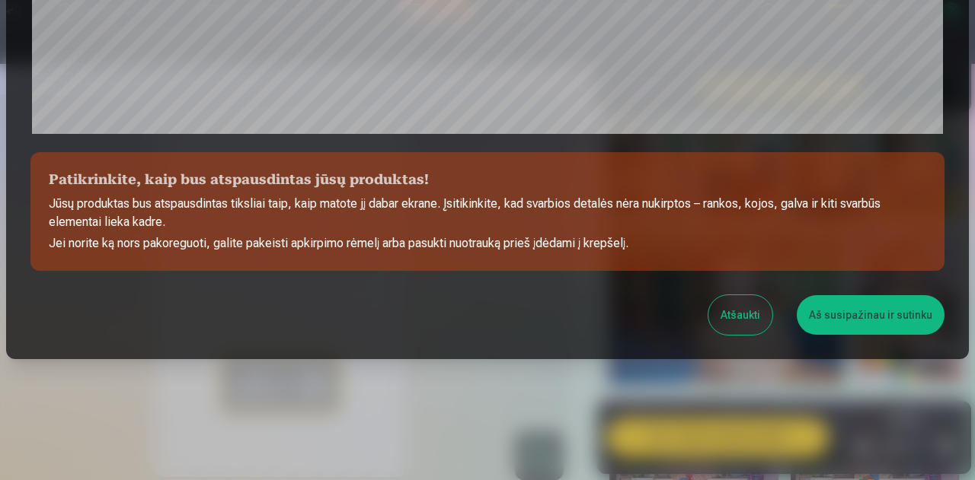
click at [894, 312] on button "Aš susipažinau ir sutinku" at bounding box center [870, 315] width 148 height 40
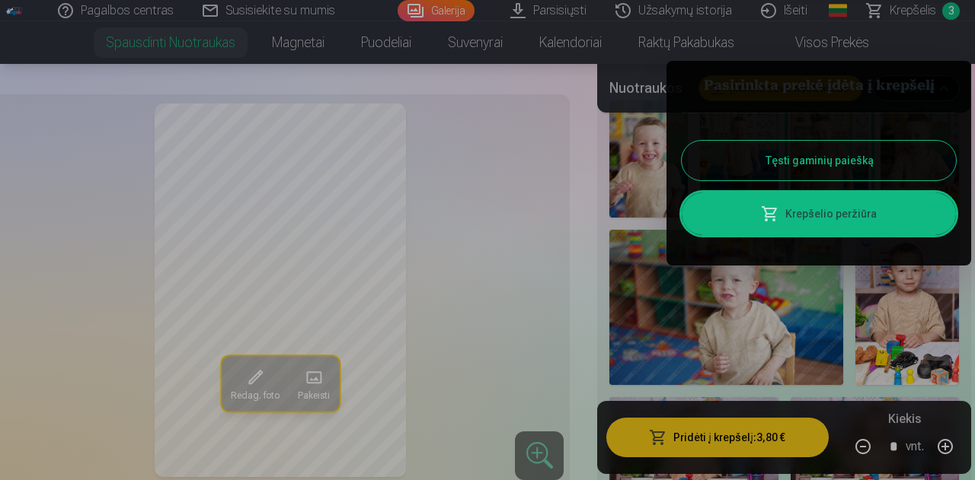
click at [798, 163] on button "Tęsti gaminių paiešką" at bounding box center [818, 161] width 274 height 40
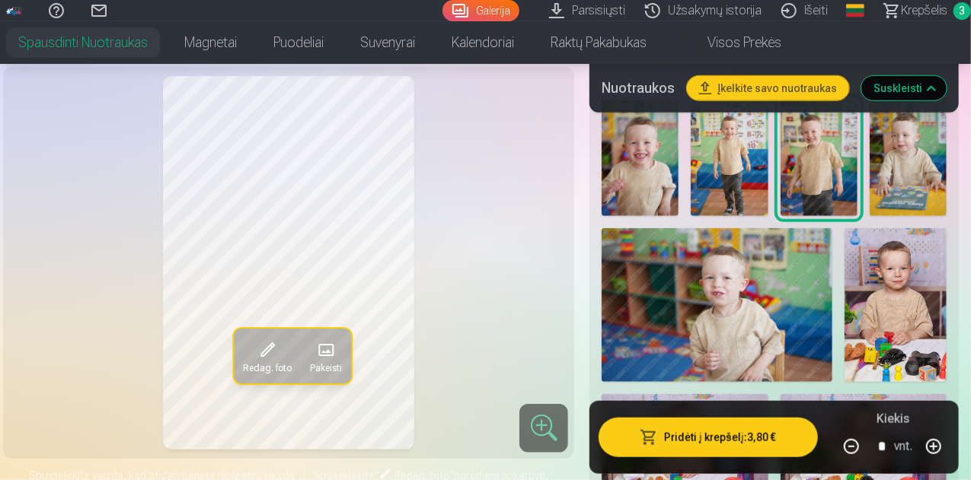
click at [900, 249] on img at bounding box center [895, 305] width 102 height 154
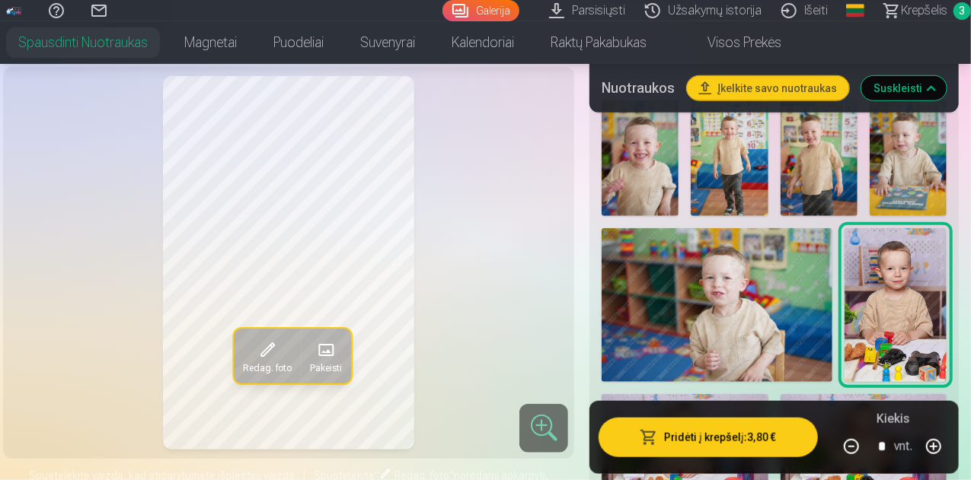
click at [742, 455] on button "Pridėti į krepšelį : 3,80 €" at bounding box center [707, 438] width 219 height 40
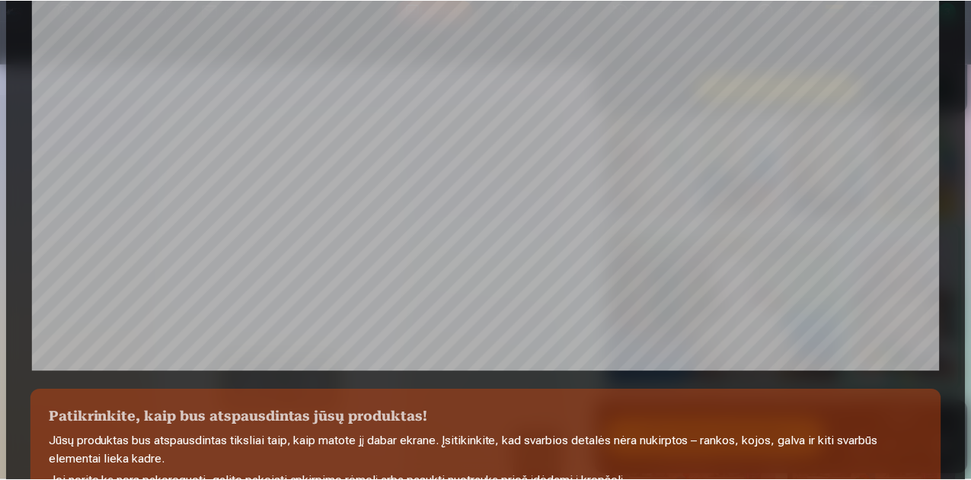
scroll to position [604, 0]
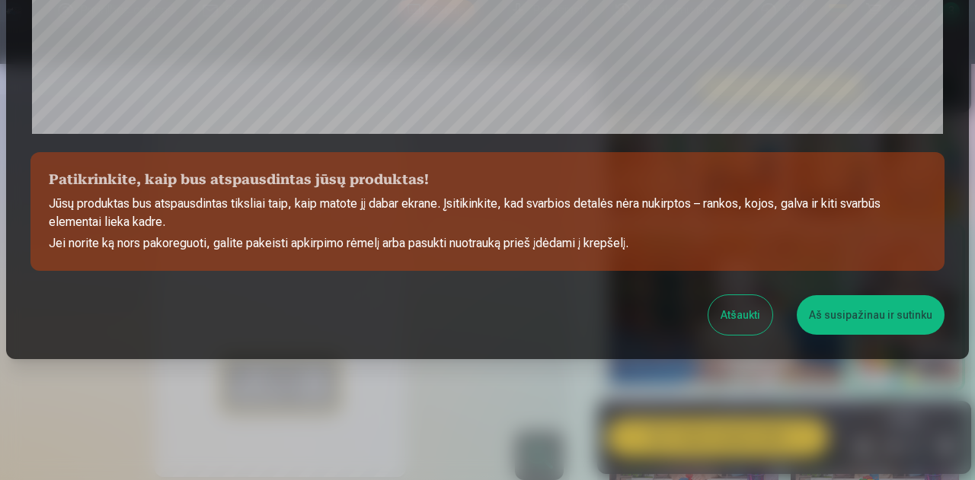
click at [849, 322] on button "Aš susipažinau ir sutinku" at bounding box center [870, 315] width 148 height 40
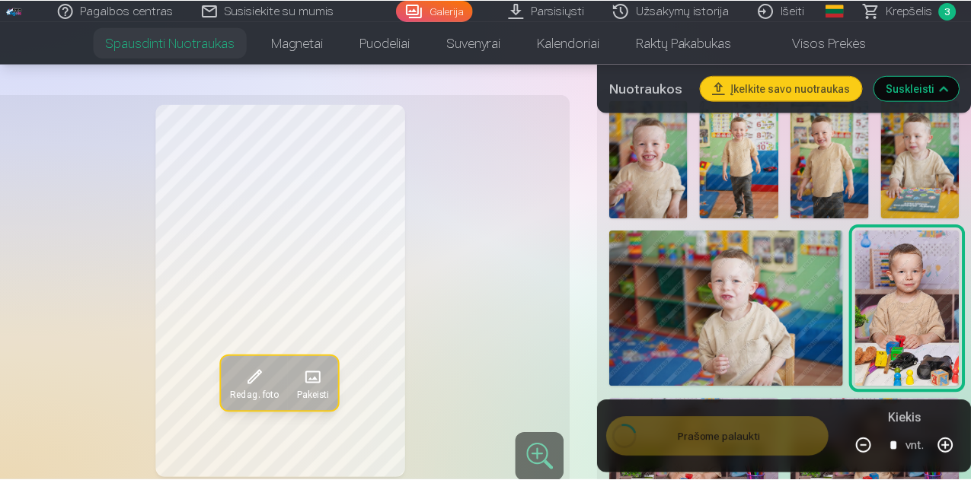
scroll to position [601, 0]
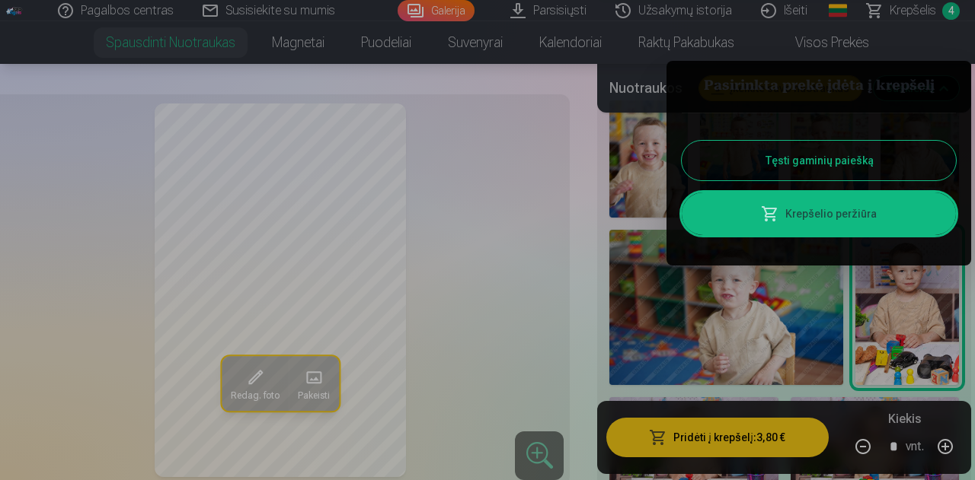
click at [822, 149] on button "Tęsti gaminių paiešką" at bounding box center [818, 161] width 274 height 40
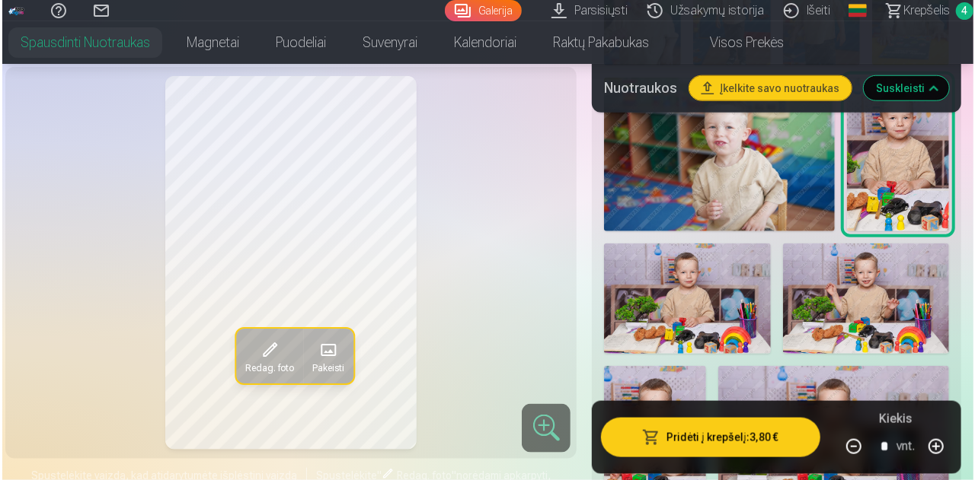
scroll to position [760, 0]
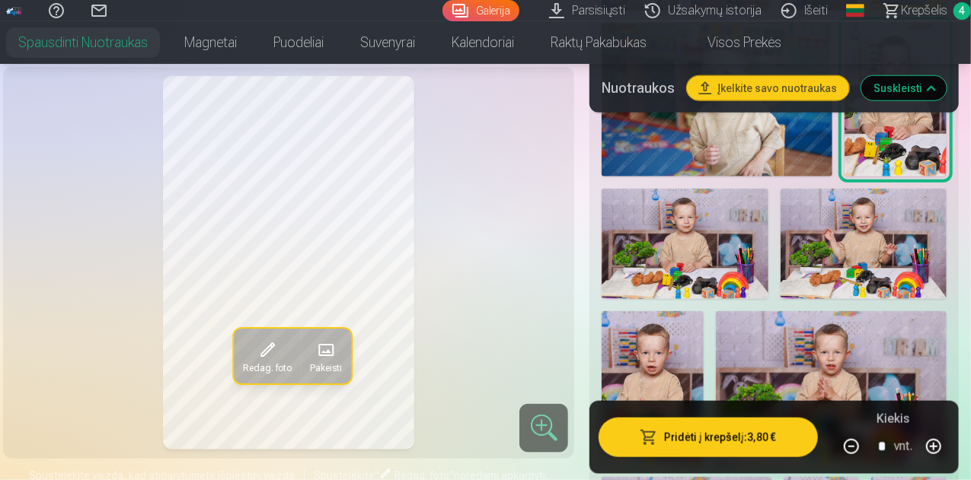
click at [705, 271] on img at bounding box center [684, 244] width 167 height 111
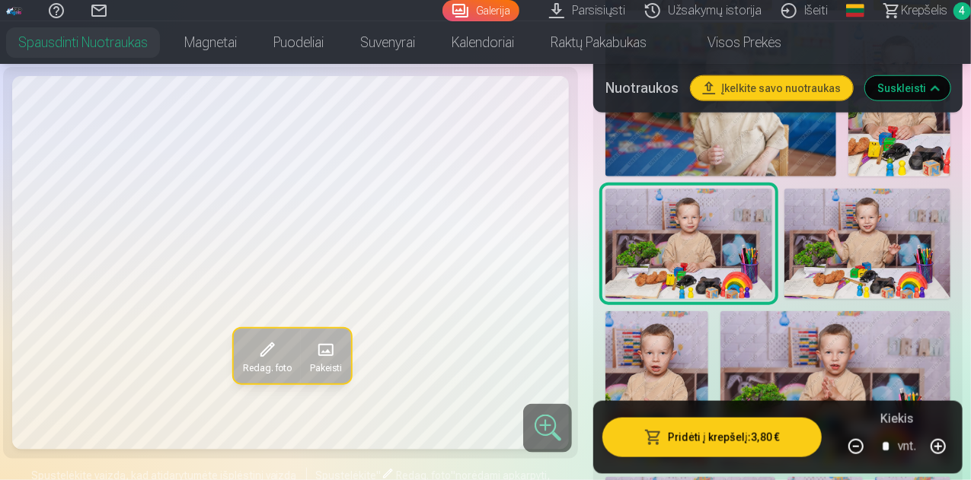
click at [699, 435] on button "Pridėti į krepšelį : 3,80 €" at bounding box center [711, 438] width 219 height 40
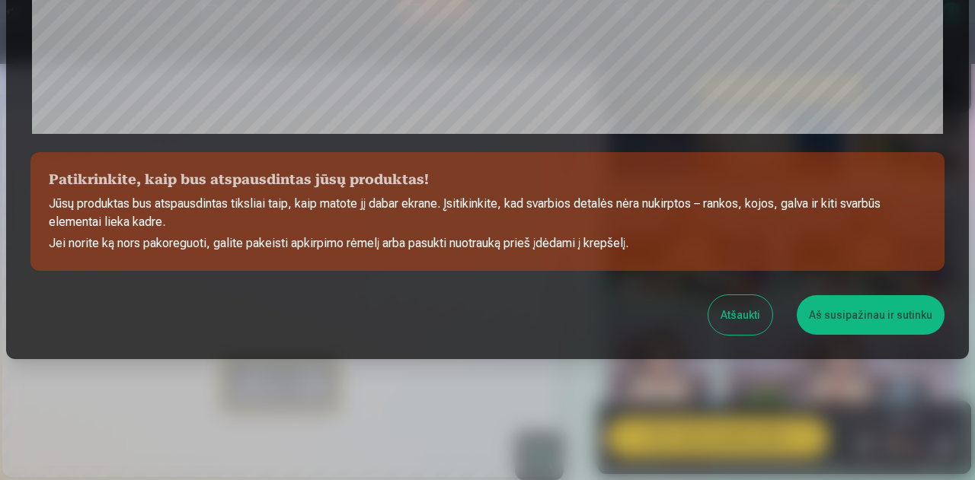
click at [699, 435] on div at bounding box center [487, 240] width 975 height 480
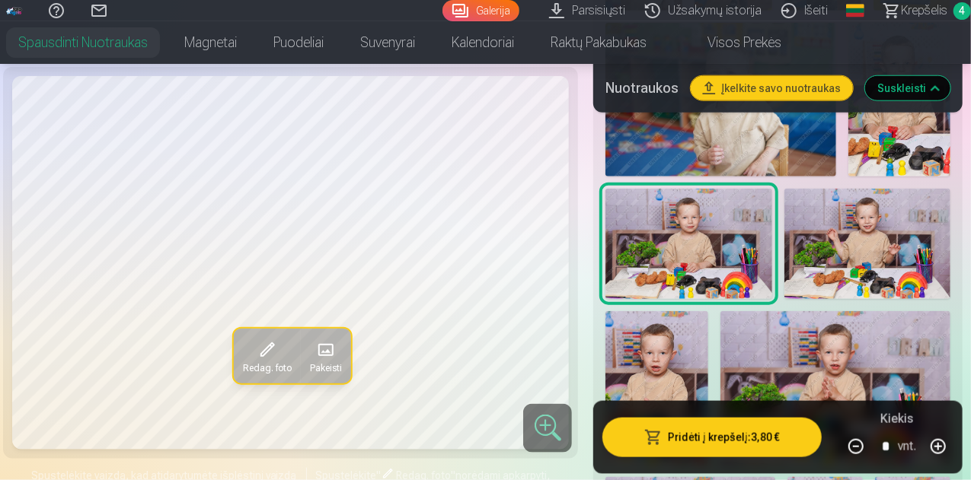
click at [707, 270] on img at bounding box center [688, 244] width 167 height 111
click at [952, 439] on button "button" at bounding box center [938, 447] width 37 height 37
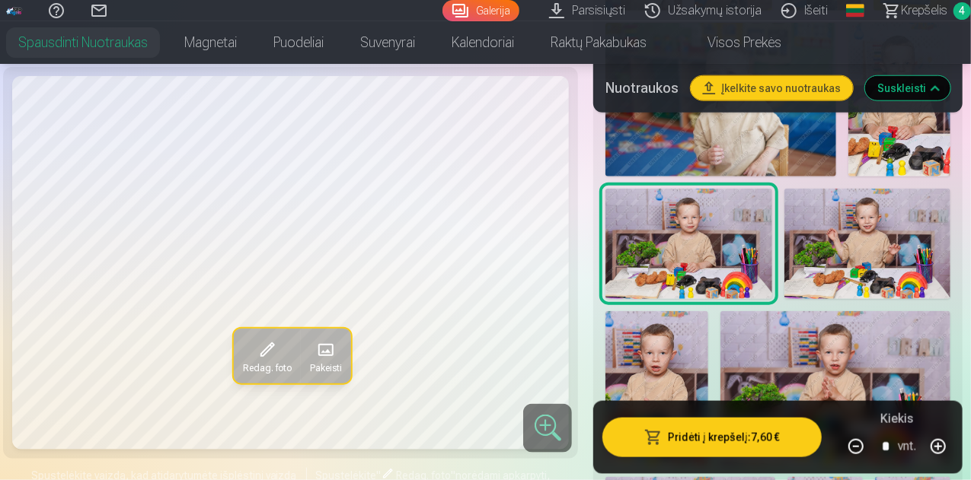
click at [727, 429] on button "Pridėti į krepšelį : 7,60 €" at bounding box center [711, 438] width 219 height 40
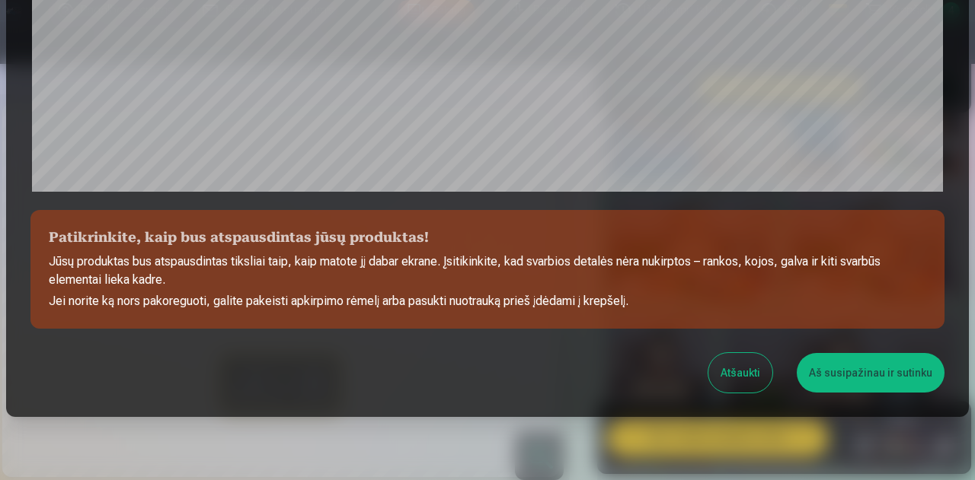
scroll to position [604, 0]
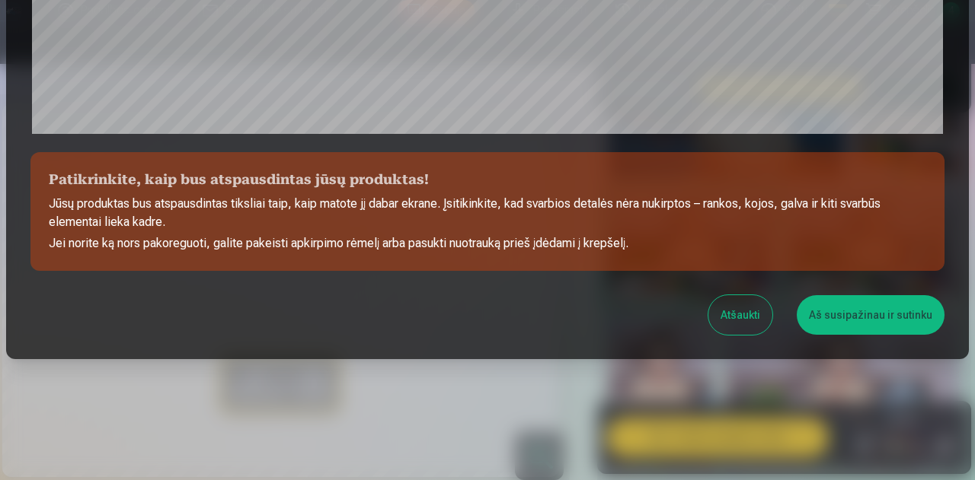
click at [897, 330] on button "Aš susipažinau ir sutinku" at bounding box center [870, 315] width 148 height 40
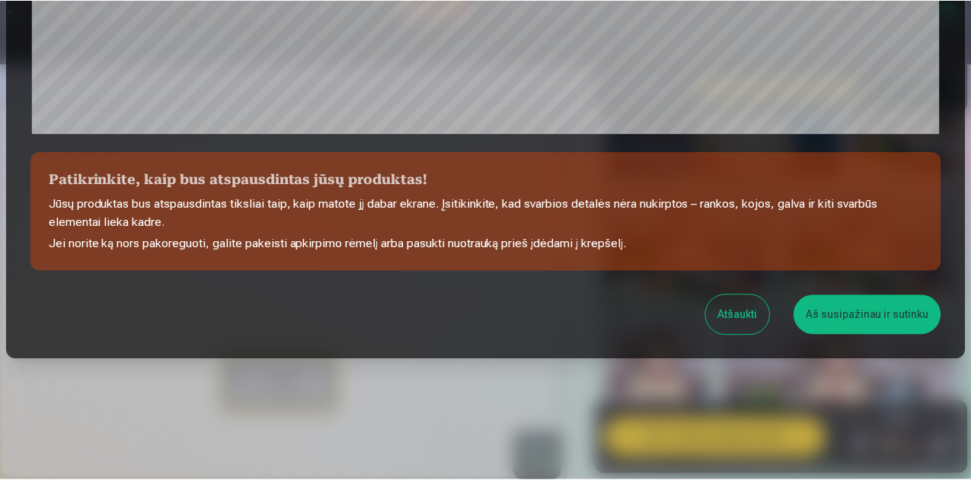
scroll to position [601, 0]
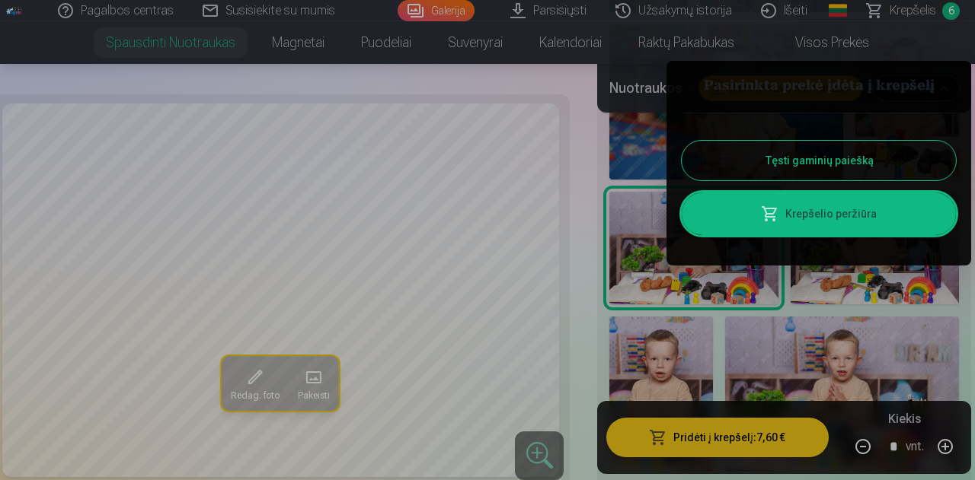
click at [844, 145] on button "Tęsti gaminių paiešką" at bounding box center [818, 161] width 274 height 40
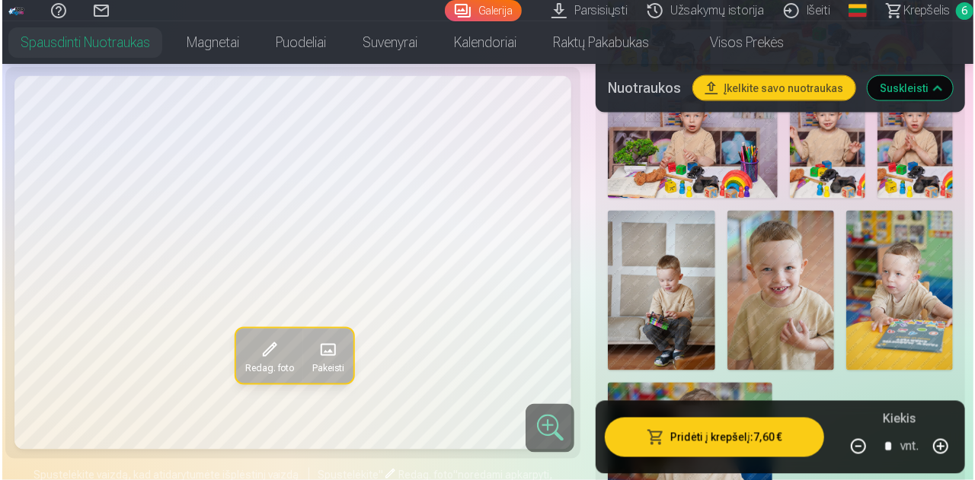
scroll to position [1151, 0]
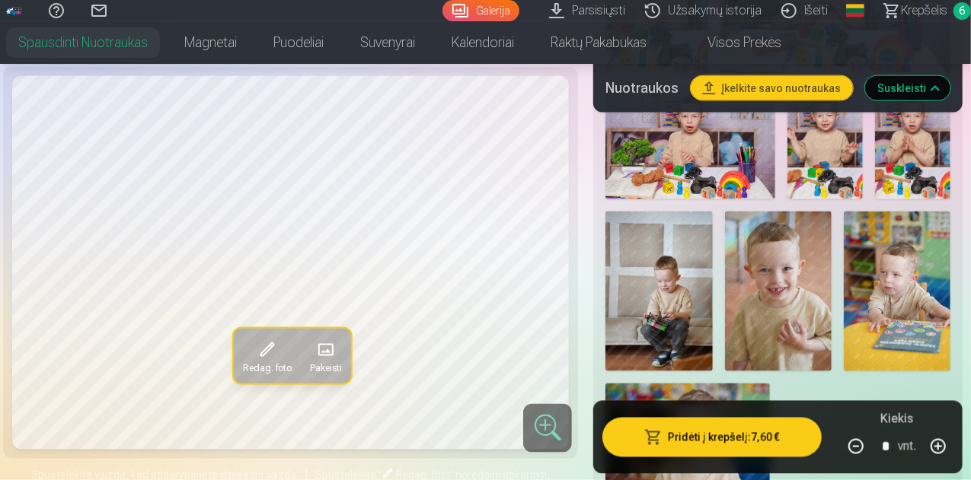
click at [665, 324] on img at bounding box center [658, 292] width 107 height 161
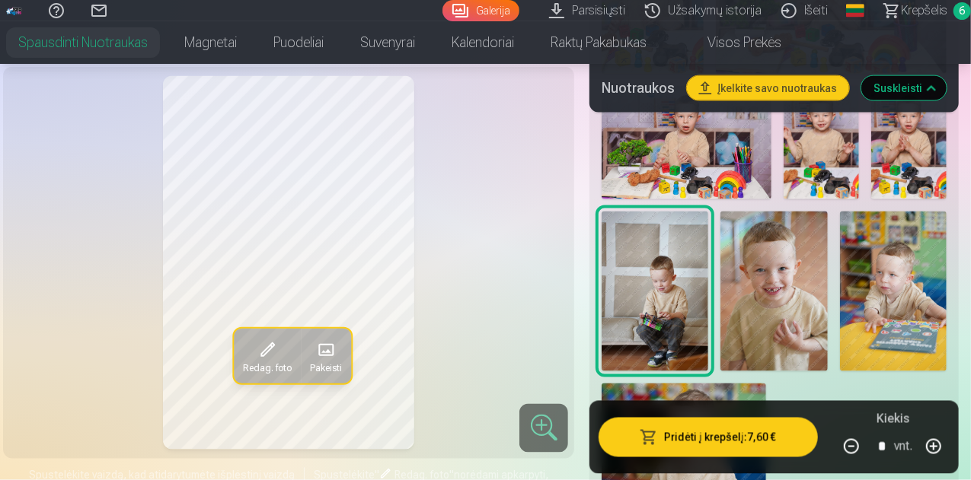
click at [863, 453] on button "button" at bounding box center [851, 447] width 37 height 37
click at [726, 429] on button "Pridėti į krepšelį : 3,80 €" at bounding box center [707, 438] width 219 height 40
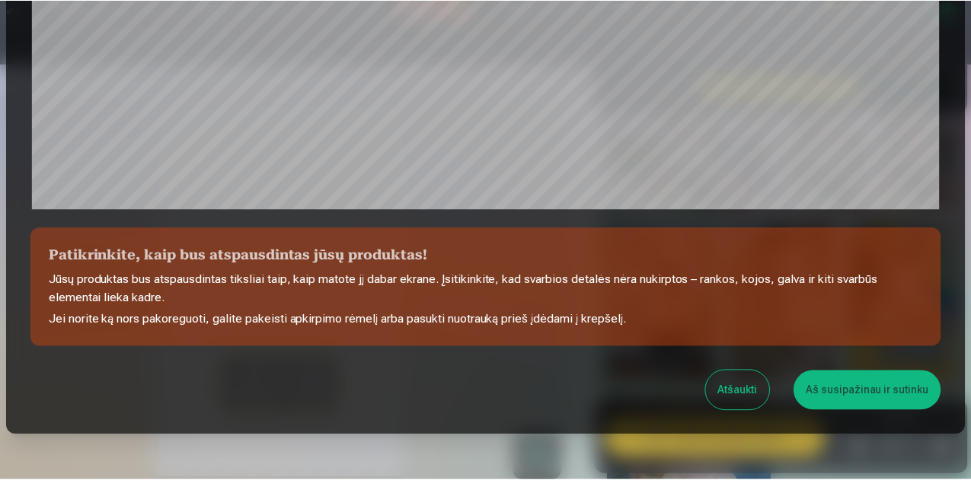
scroll to position [604, 0]
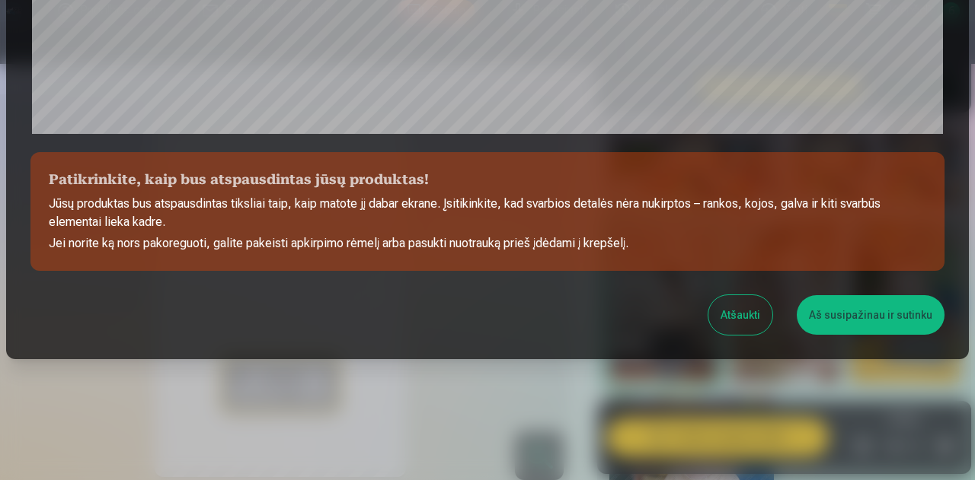
click at [866, 310] on button "Aš susipažinau ir sutinku" at bounding box center [870, 315] width 148 height 40
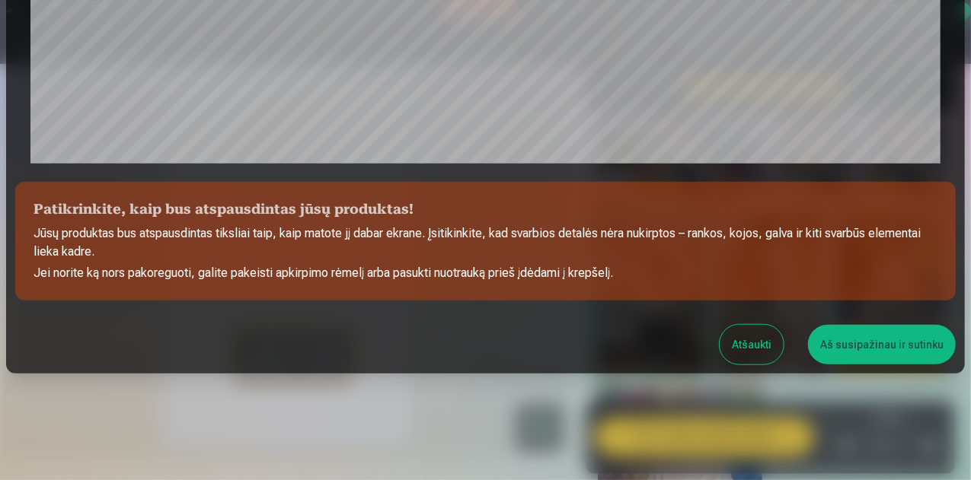
scroll to position [601, 0]
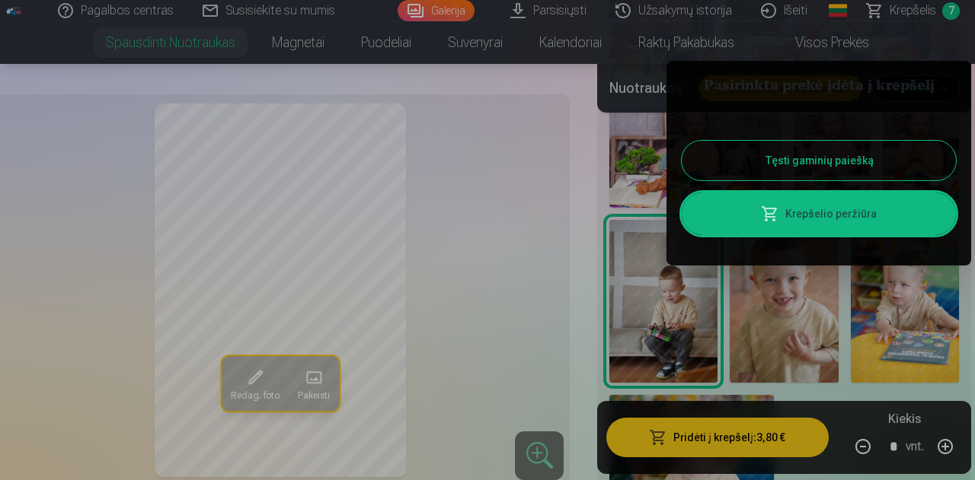
click at [812, 152] on button "Tęsti gaminių paiešką" at bounding box center [818, 161] width 274 height 40
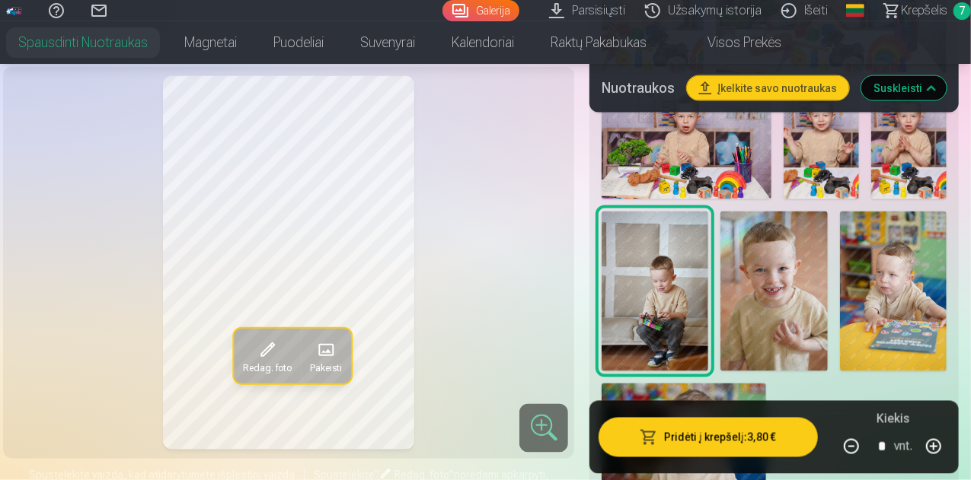
click at [764, 264] on img at bounding box center [773, 292] width 107 height 161
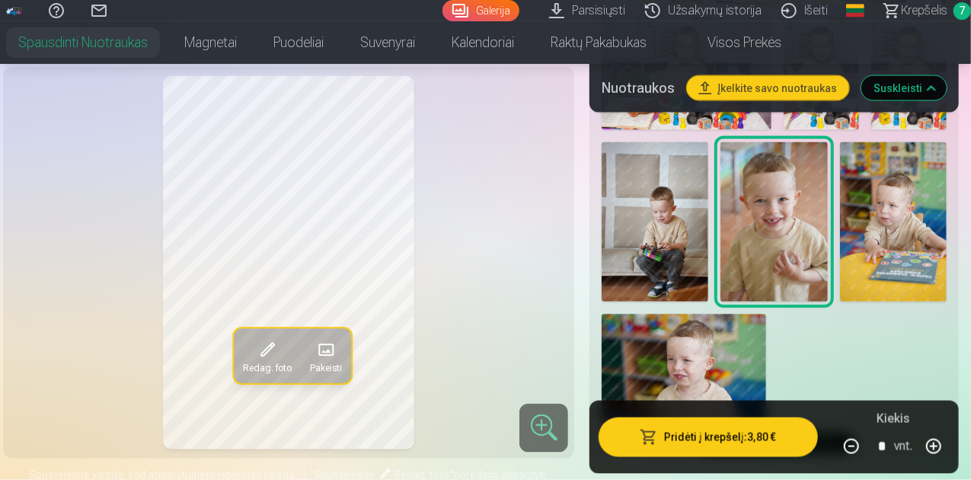
scroll to position [1220, 0]
click at [481, 299] on div "Redag. foto Pakeisti" at bounding box center [288, 263] width 553 height 374
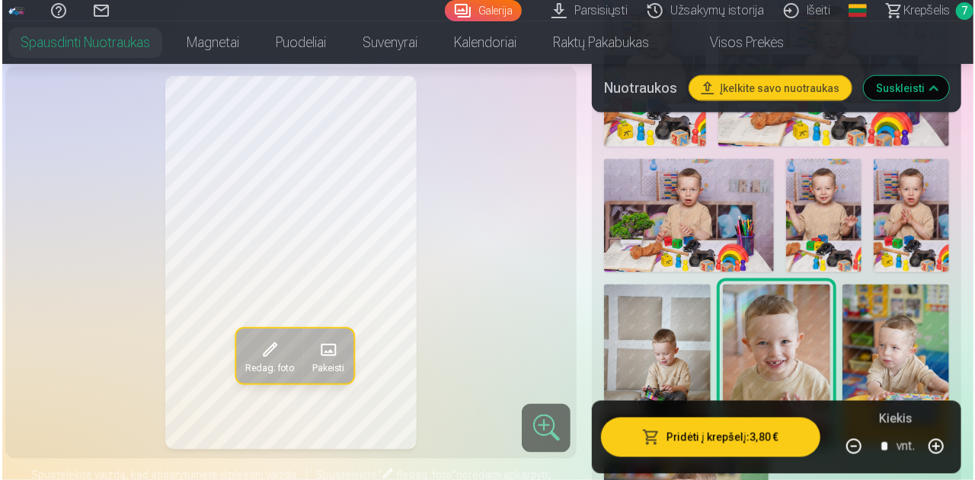
scroll to position [1053, 0]
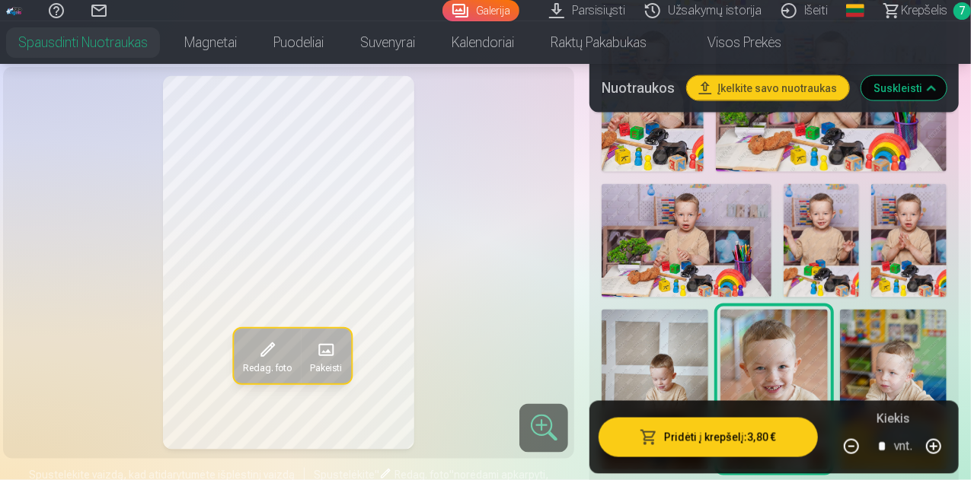
click at [944, 439] on button "button" at bounding box center [933, 447] width 37 height 37
click at [758, 442] on button "Pridėti į krepšelį : 7,60 €" at bounding box center [707, 438] width 219 height 40
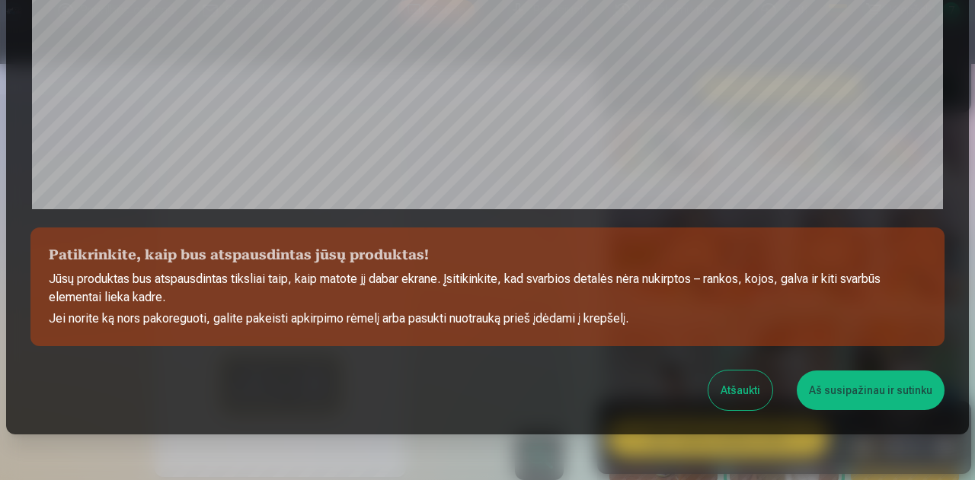
scroll to position [604, 0]
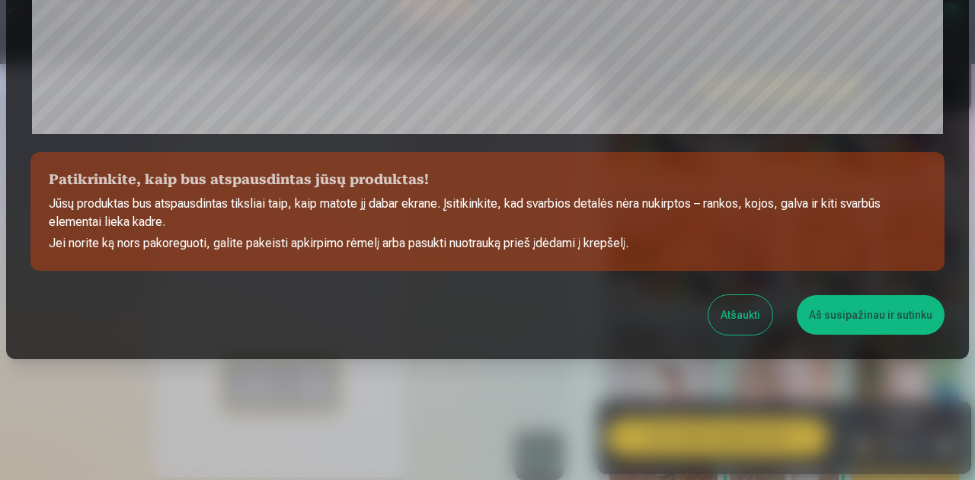
click at [884, 317] on button "Aš susipažinau ir sutinku" at bounding box center [870, 315] width 148 height 40
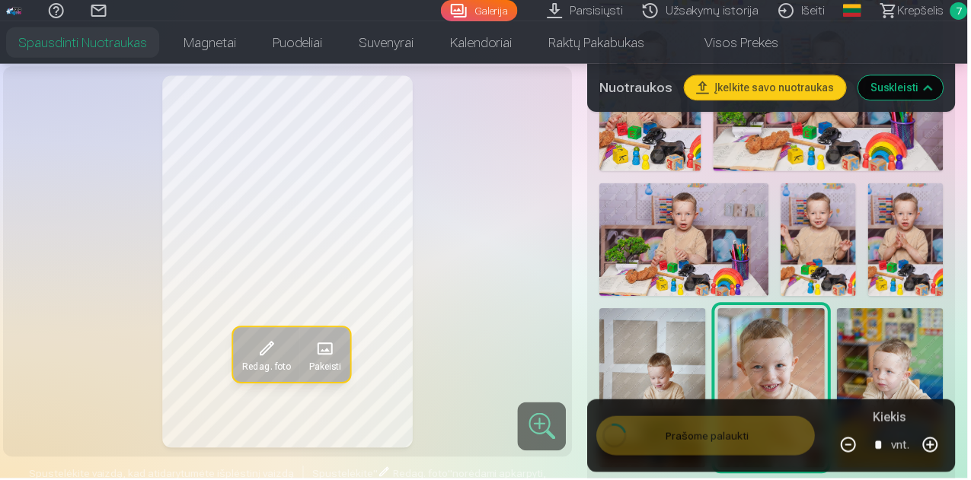
scroll to position [601, 0]
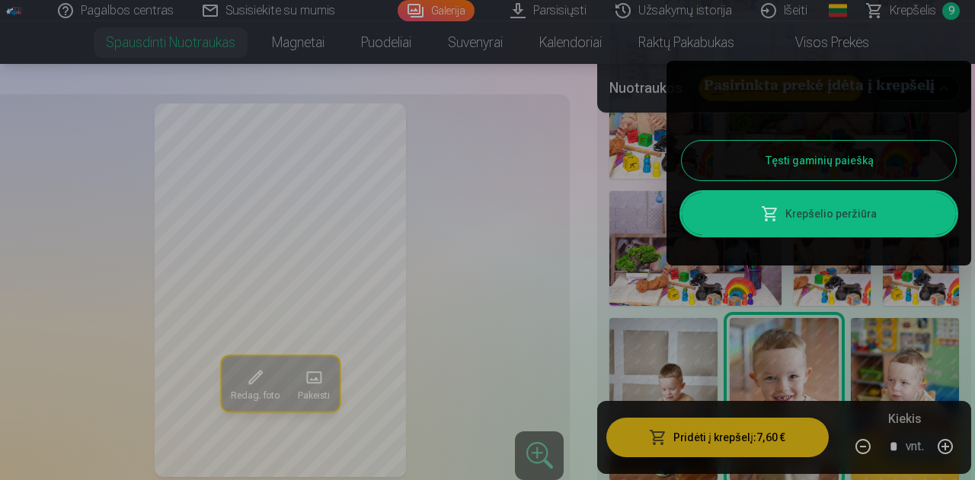
click at [835, 155] on button "Tęsti gaminių paiešką" at bounding box center [818, 161] width 274 height 40
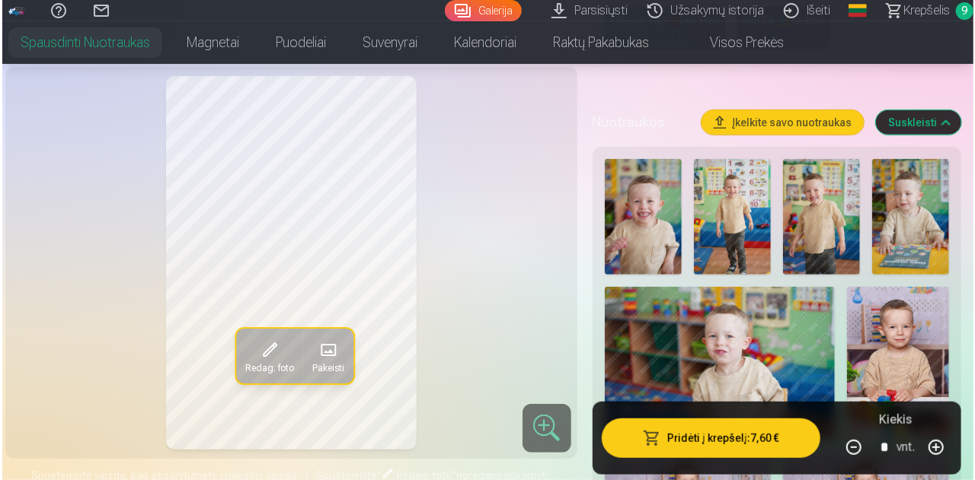
scroll to position [495, 0]
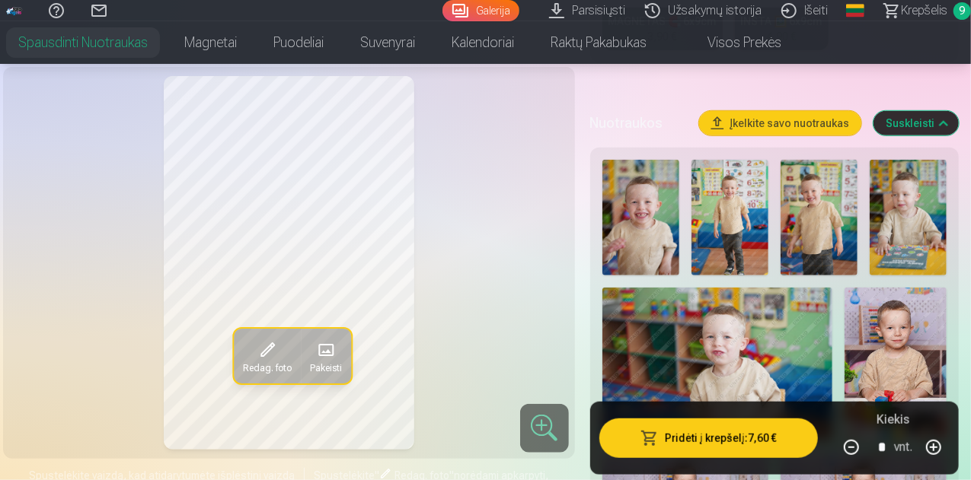
click at [617, 250] on img at bounding box center [640, 218] width 77 height 116
click at [722, 229] on img at bounding box center [729, 218] width 77 height 116
click at [647, 214] on img at bounding box center [640, 218] width 77 height 116
click at [860, 458] on button "button" at bounding box center [851, 447] width 37 height 37
type input "*"
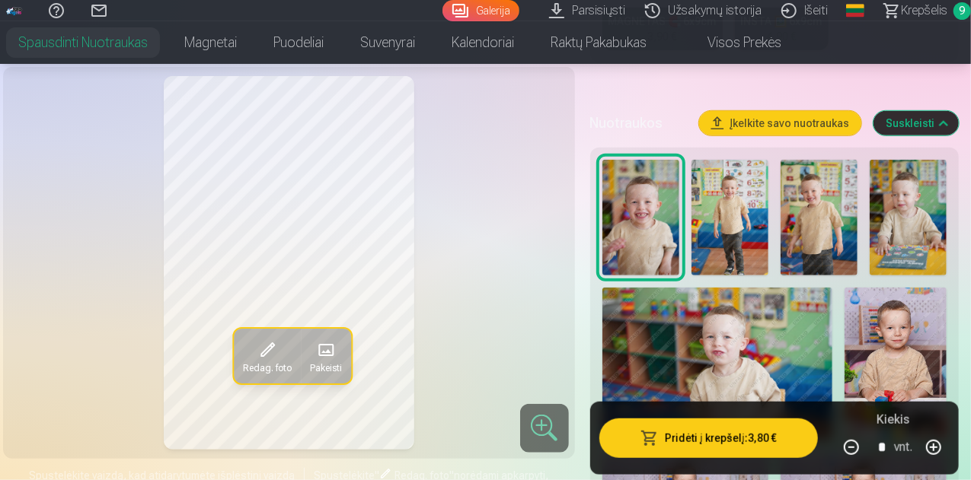
click at [764, 435] on button "Pridėti į krepšelį : 3,80 €" at bounding box center [708, 438] width 219 height 40
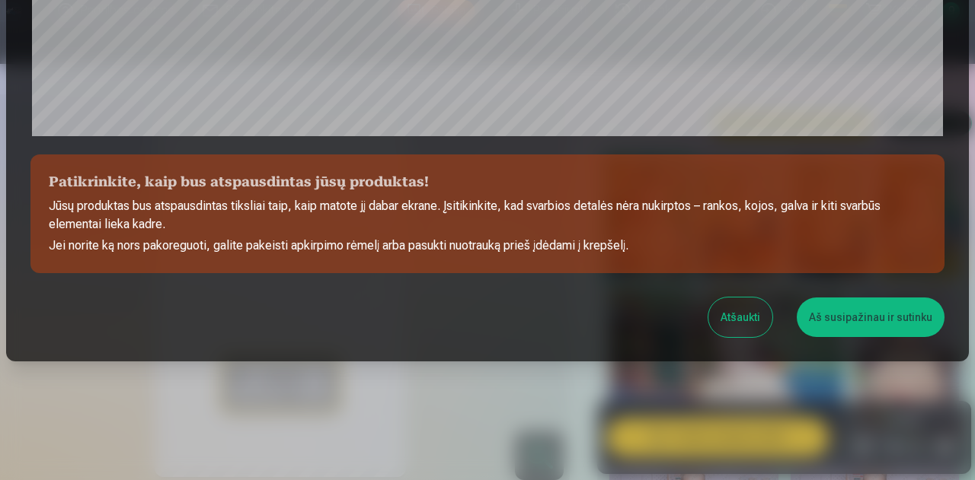
scroll to position [604, 0]
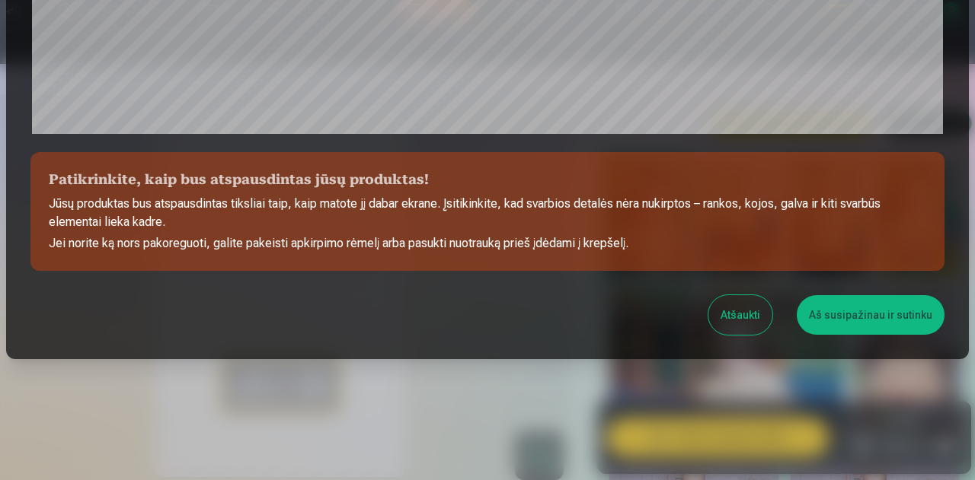
click at [869, 323] on button "Aš susipažinau ir sutinku" at bounding box center [870, 315] width 148 height 40
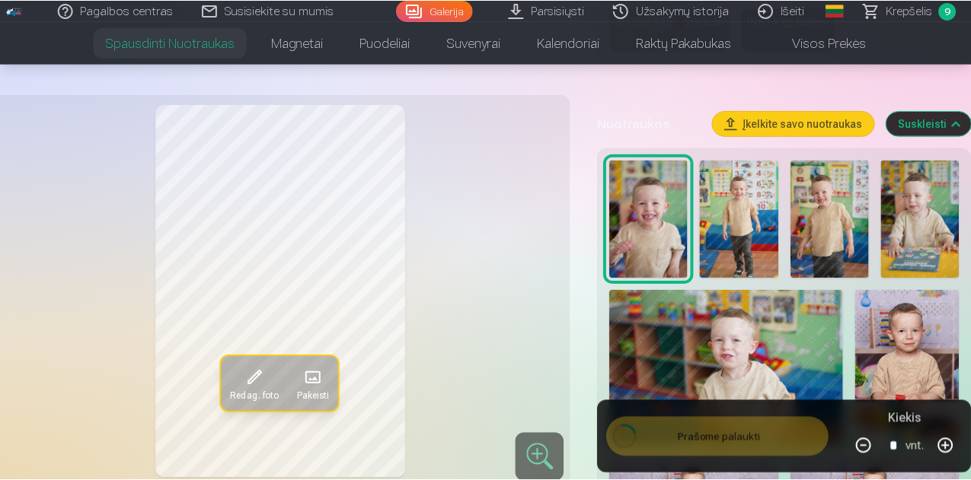
scroll to position [601, 0]
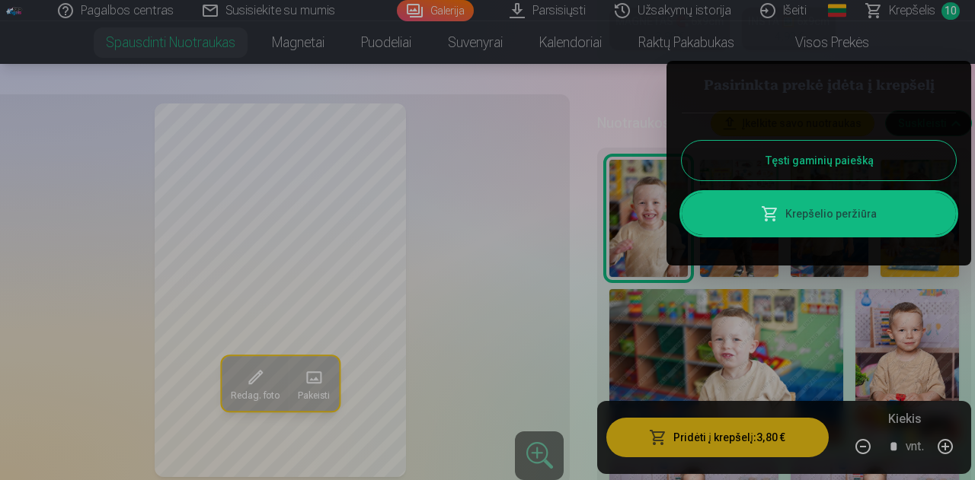
click at [787, 169] on button "Tęsti gaminių paiešką" at bounding box center [818, 161] width 274 height 40
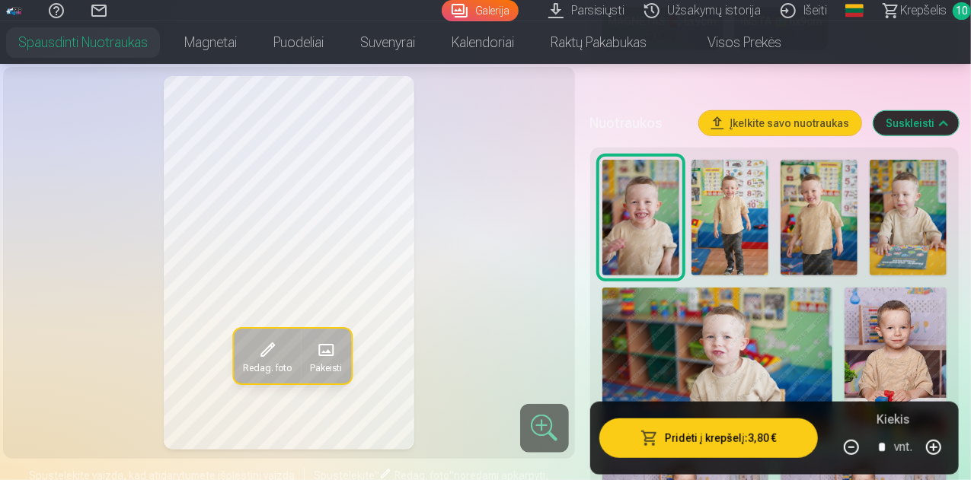
click at [704, 226] on img at bounding box center [729, 218] width 77 height 116
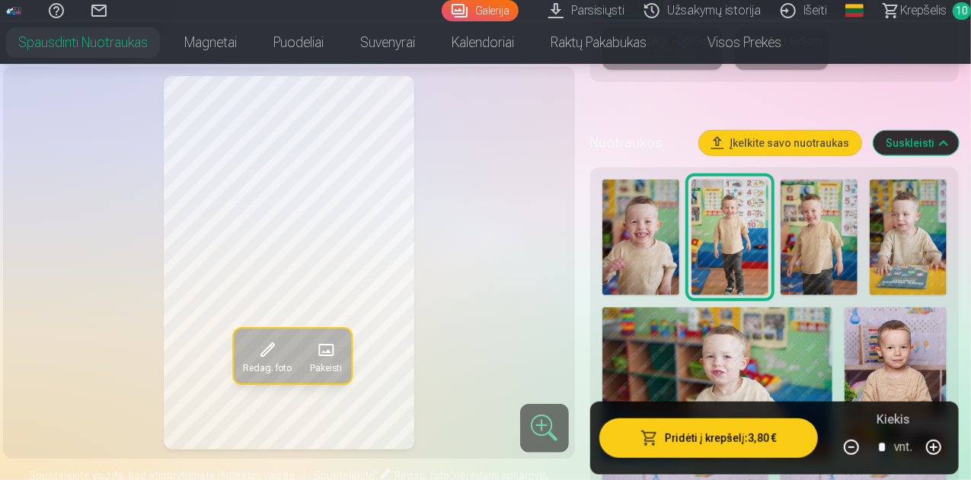
scroll to position [474, 0]
